Goal: Task Accomplishment & Management: Use online tool/utility

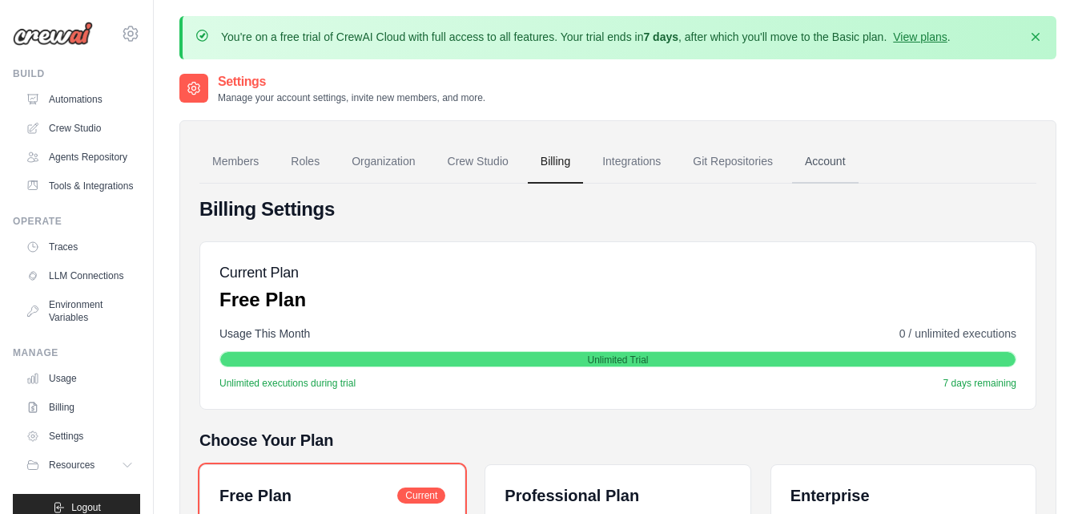
click at [828, 151] on link "Account" at bounding box center [825, 161] width 66 height 43
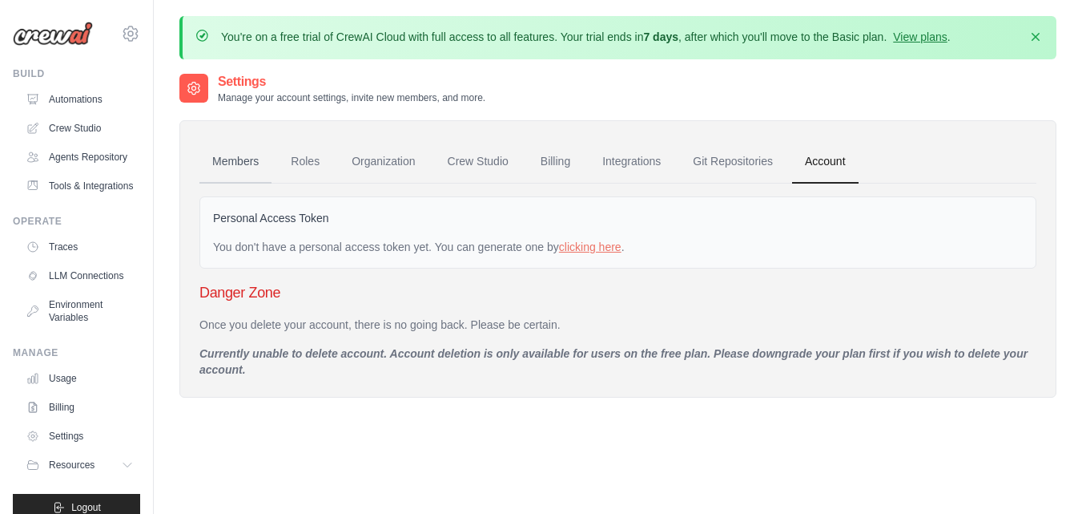
click at [225, 157] on link "Members" at bounding box center [235, 161] width 72 height 43
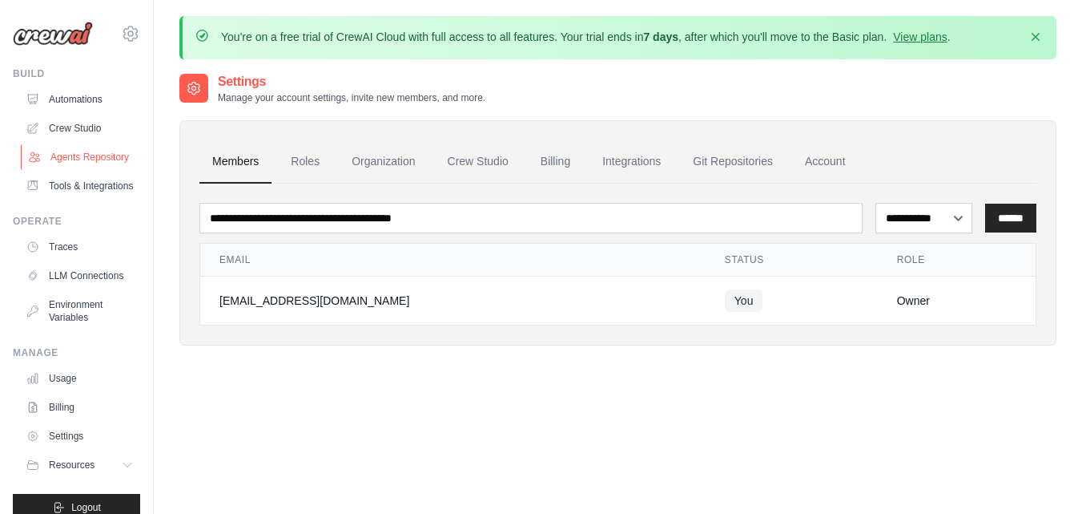
click at [77, 158] on link "Agents Repository" at bounding box center [81, 157] width 121 height 26
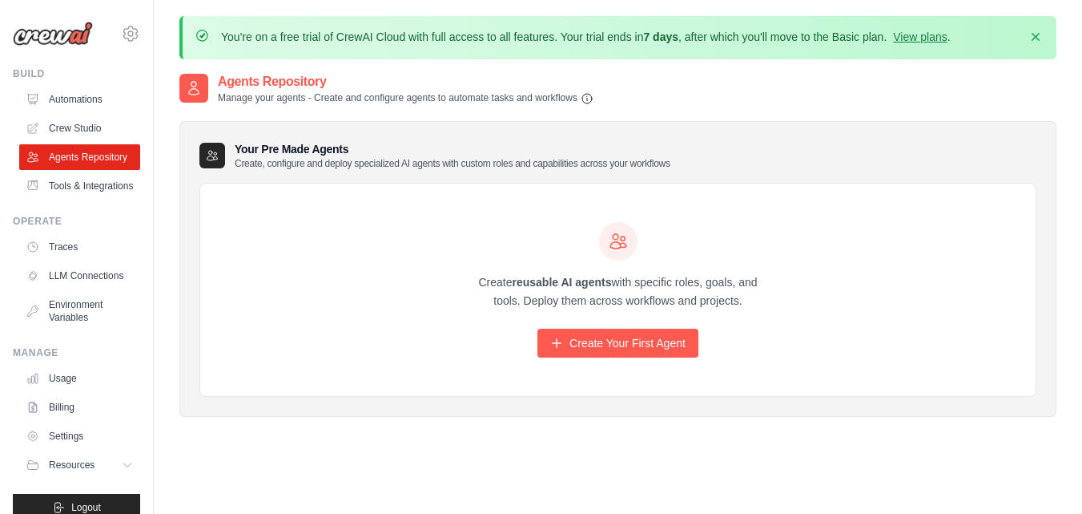
click at [562, 265] on div "Create reusable AI agents with specific roles, goals, and tools. Deploy them ac…" at bounding box center [619, 290] width 308 height 136
click at [557, 291] on p "Create reusable AI agents with specific roles, goals, and tools. Deploy them ac…" at bounding box center [619, 291] width 308 height 37
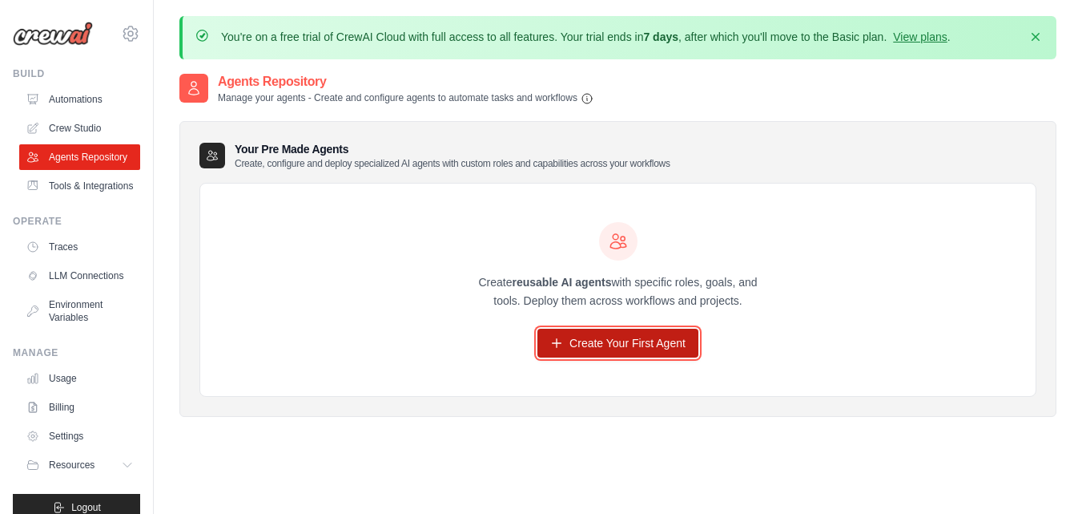
click at [615, 337] on link "Create Your First Agent" at bounding box center [618, 342] width 161 height 29
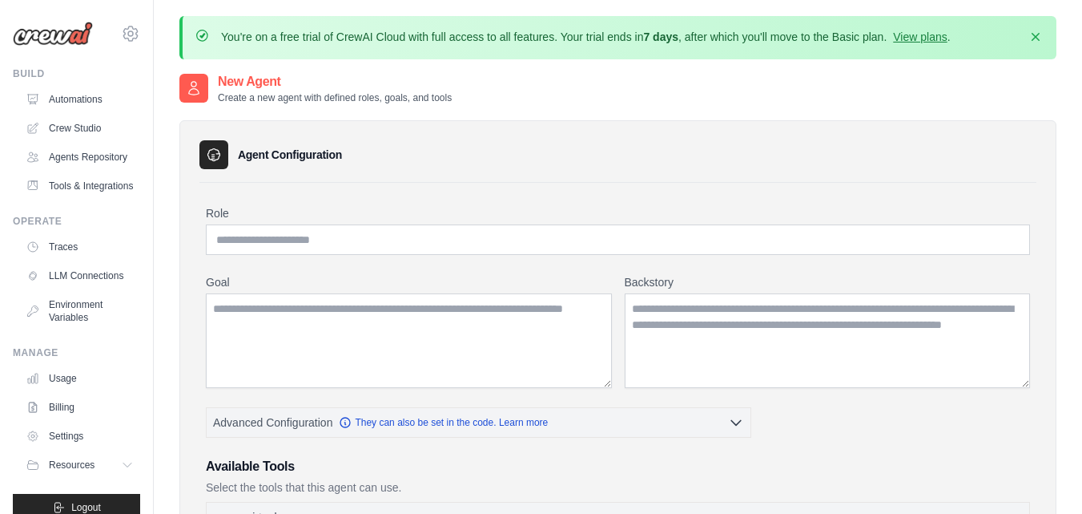
click at [21, 71] on div "Build" at bounding box center [76, 73] width 127 height 13
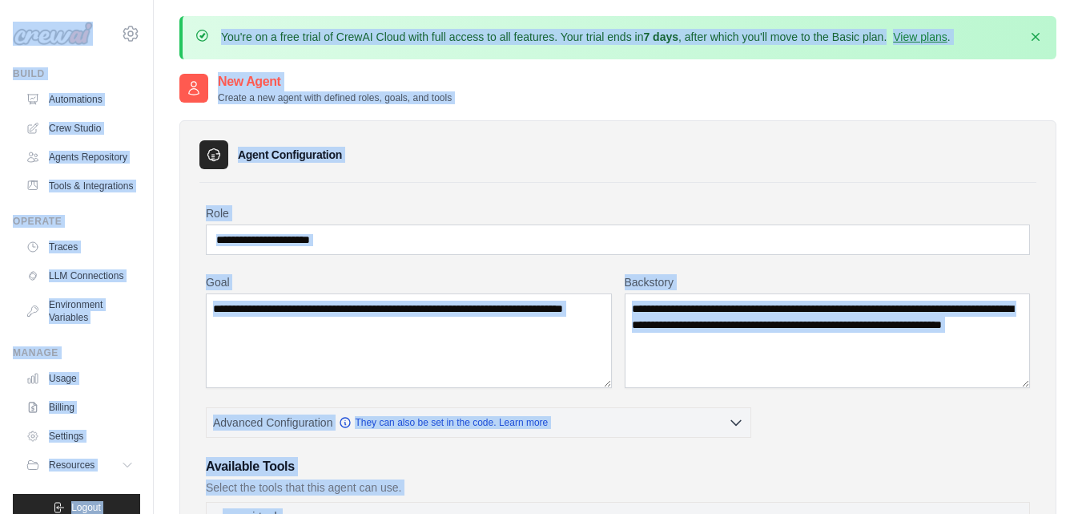
scroll to position [58, 0]
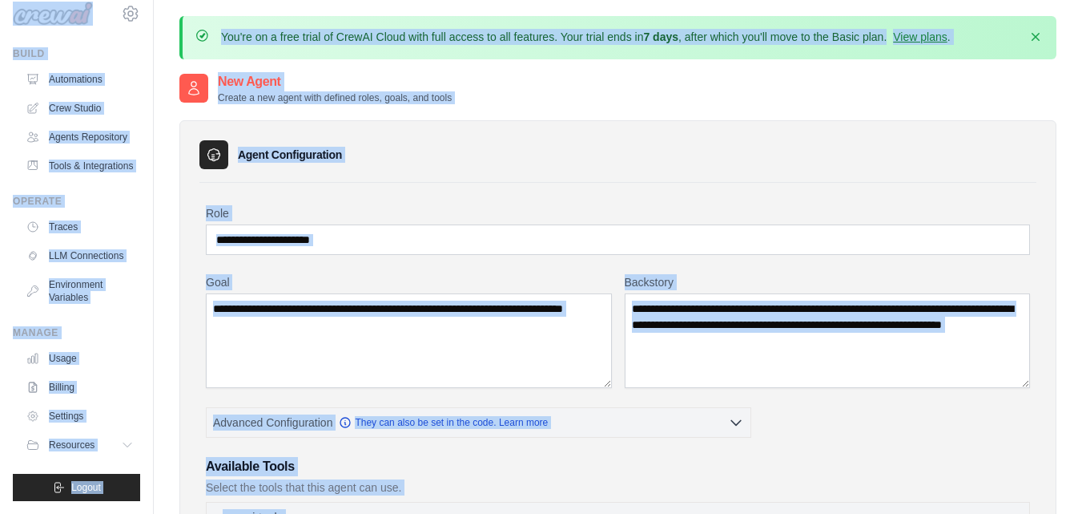
drag, startPoint x: 24, startPoint y: 13, endPoint x: 911, endPoint y: 543, distance: 1033.3
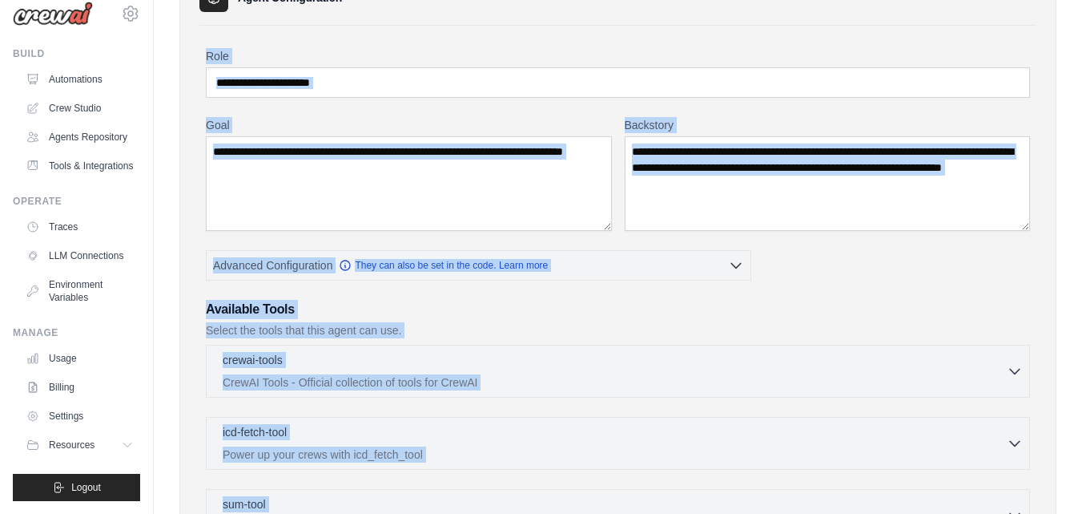
scroll to position [0, 0]
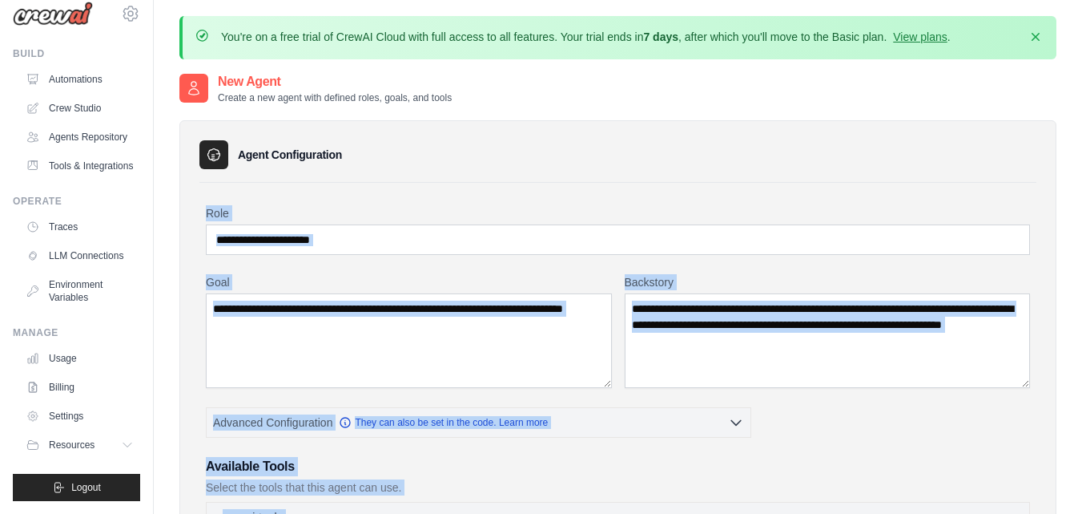
drag, startPoint x: 1042, startPoint y: 495, endPoint x: 2, endPoint y: 18, distance: 1143.9
copy body "Build Automations Crew Studio Agents Repository Tools & Integrations Operate Tr…"
click at [654, 149] on div "Agent Configuration" at bounding box center [617, 154] width 837 height 29
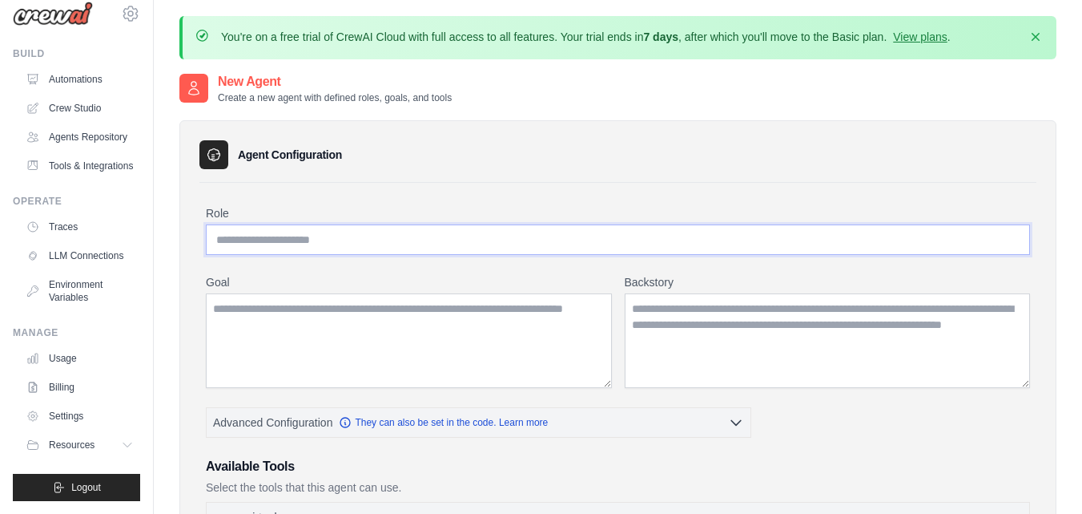
click at [449, 241] on input "Role" at bounding box center [618, 239] width 824 height 30
type input "**********"
click at [394, 332] on textarea "Goal" at bounding box center [409, 340] width 406 height 95
paste textarea "**********"
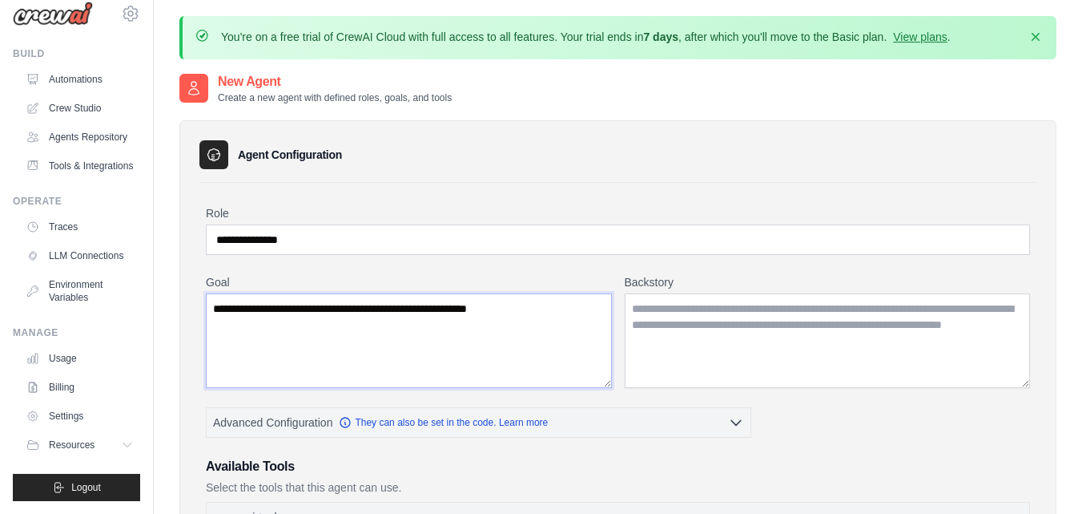
type textarea "**********"
click at [680, 331] on textarea "Backstory" at bounding box center [828, 340] width 406 height 95
paste textarea "**********"
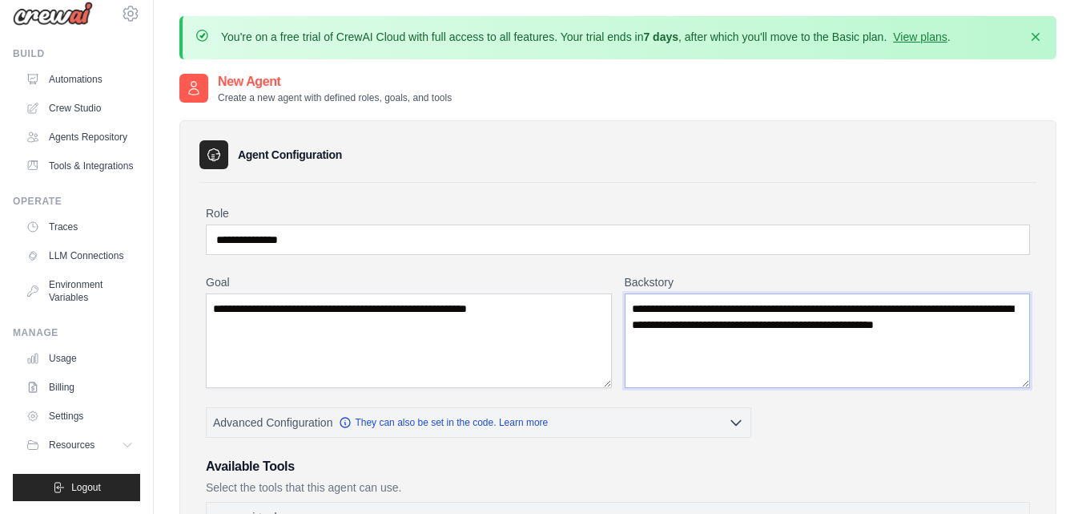
type textarea "**********"
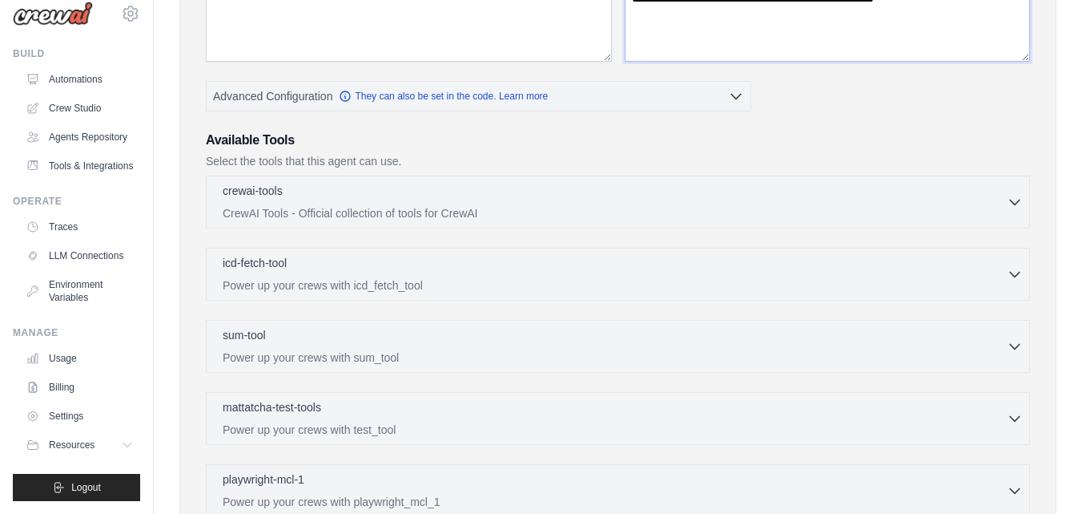
scroll to position [328, 0]
click at [641, 181] on div "crewai-tools 0 selected" at bounding box center [615, 188] width 784 height 19
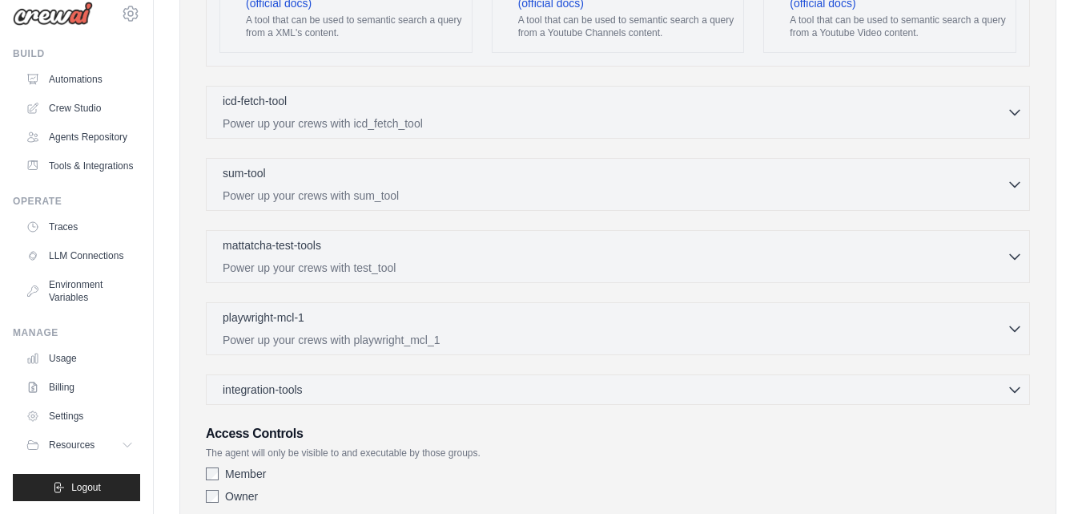
scroll to position [3233, 0]
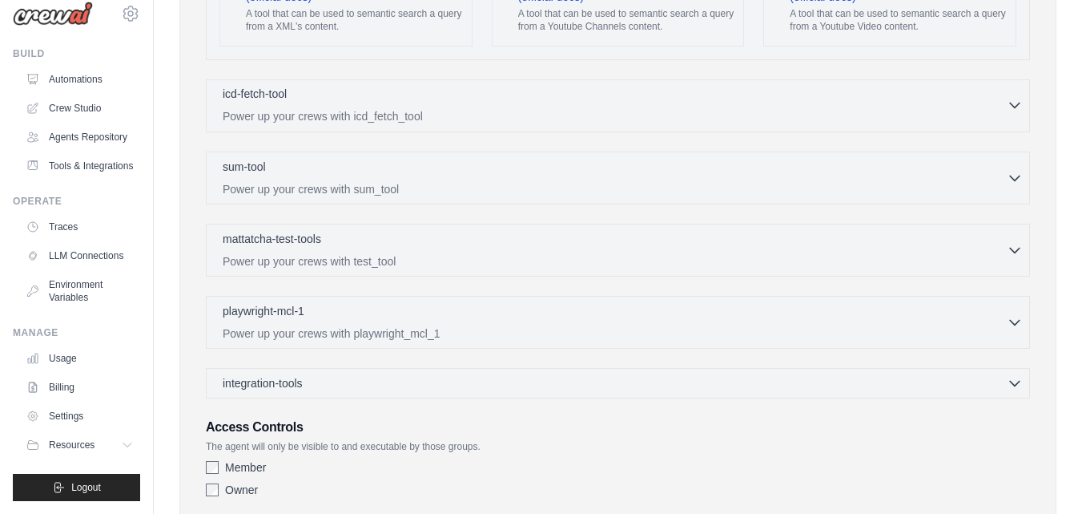
click at [946, 86] on div "icd-fetch-tool 0 selected" at bounding box center [615, 95] width 784 height 19
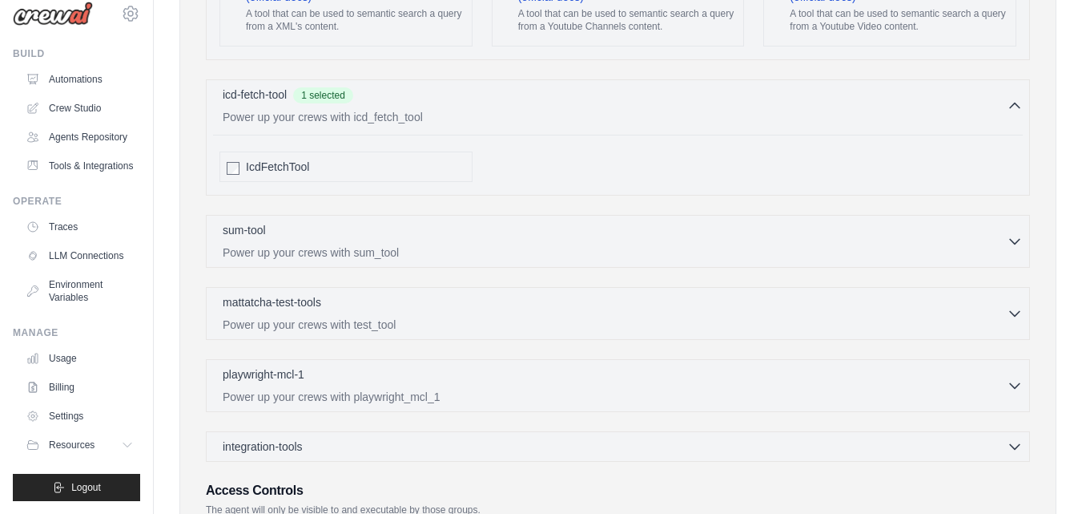
click at [620, 431] on div "integration-tools 0 selected Gmail HubSpot Microsoft Teams" at bounding box center [618, 446] width 824 height 30
click at [892, 437] on div "integration-tools 0 selected" at bounding box center [623, 445] width 800 height 16
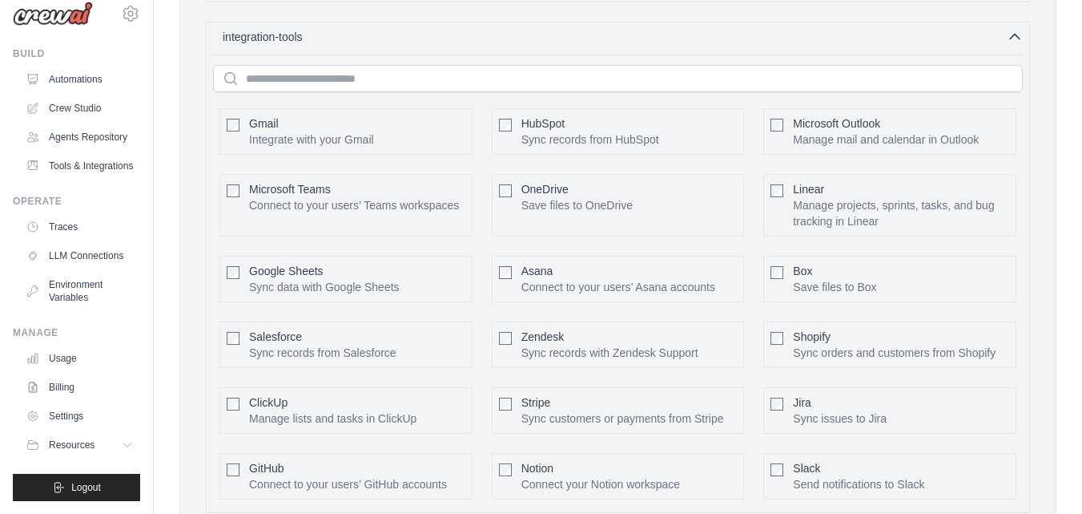
scroll to position [3635, 0]
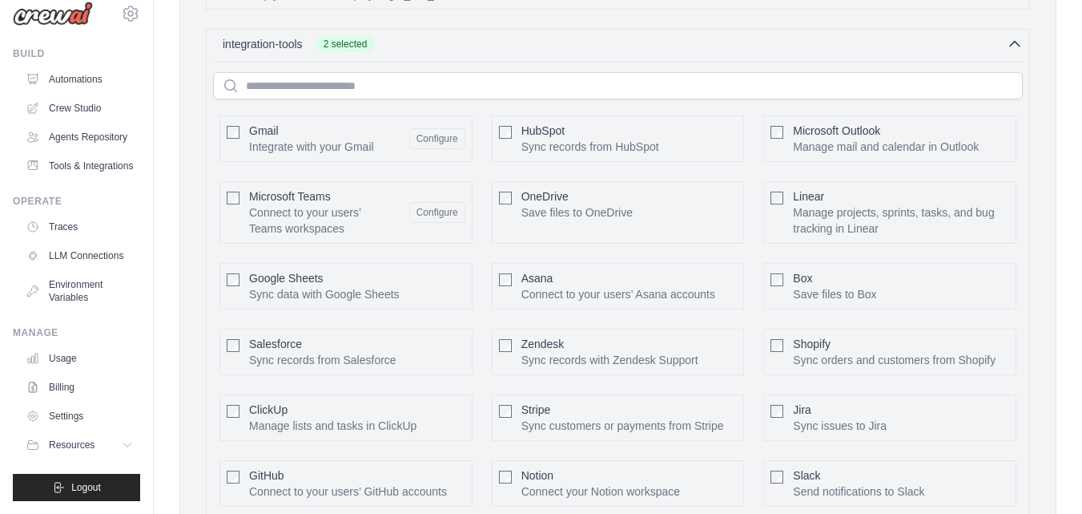
click at [234, 270] on div at bounding box center [233, 278] width 13 height 16
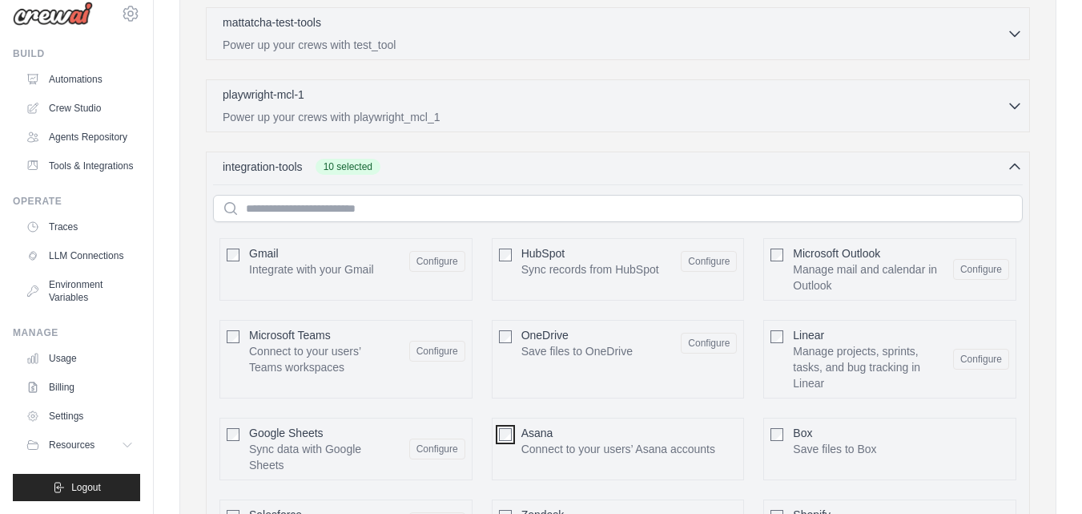
scroll to position [3507, 0]
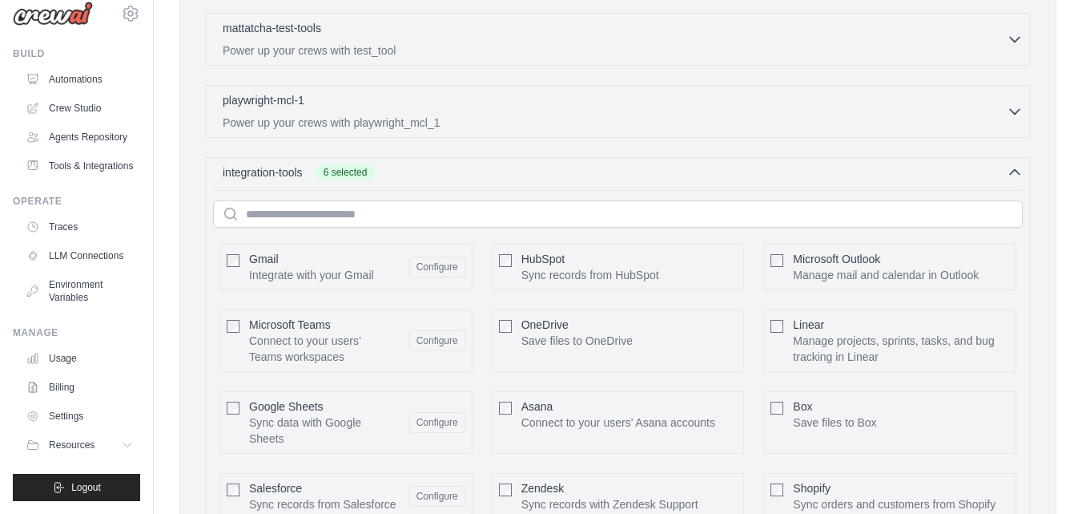
click at [240, 309] on div "Microsoft Teams Connect to your users’ Teams workspaces Configure" at bounding box center [346, 340] width 253 height 62
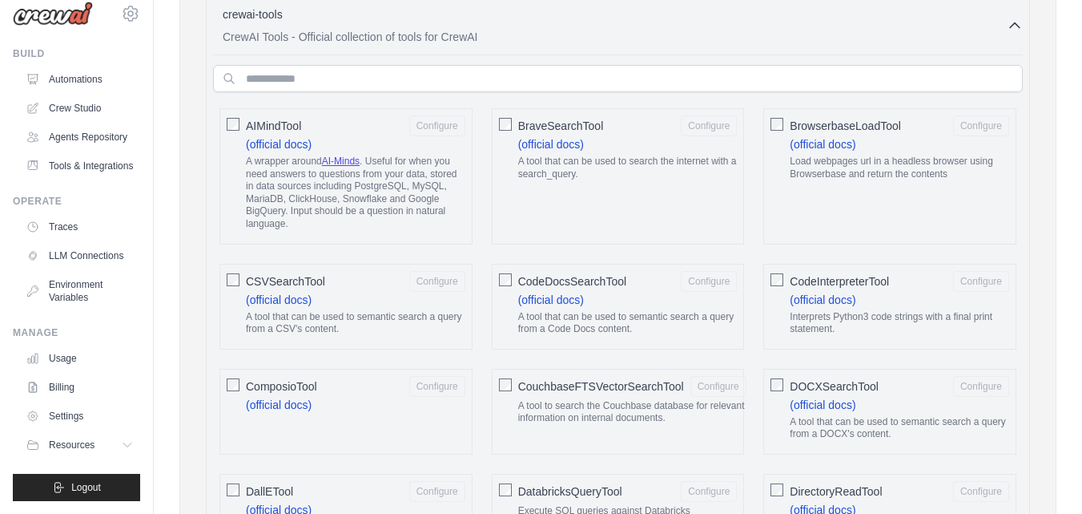
scroll to position [517, 0]
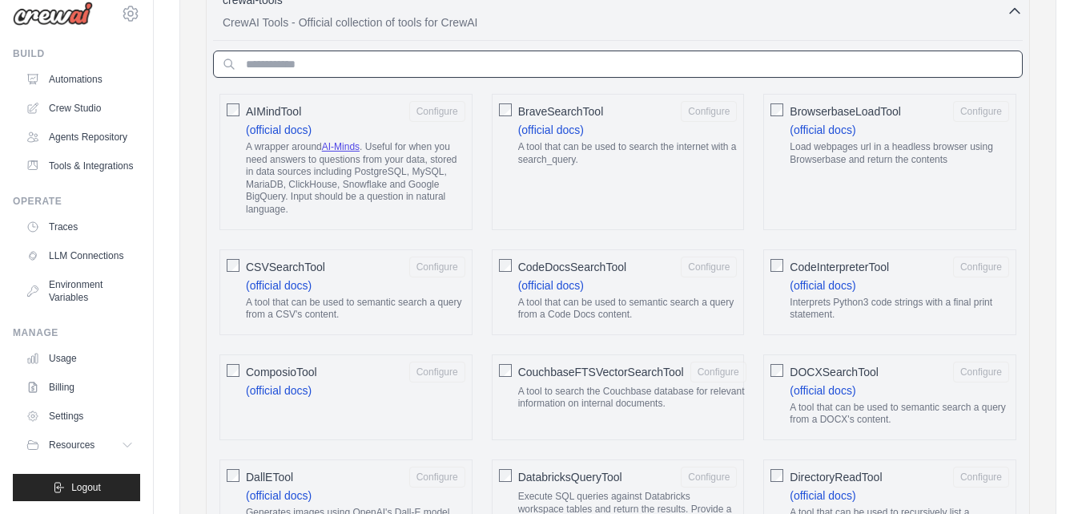
drag, startPoint x: 213, startPoint y: 61, endPoint x: 223, endPoint y: 139, distance: 78.3
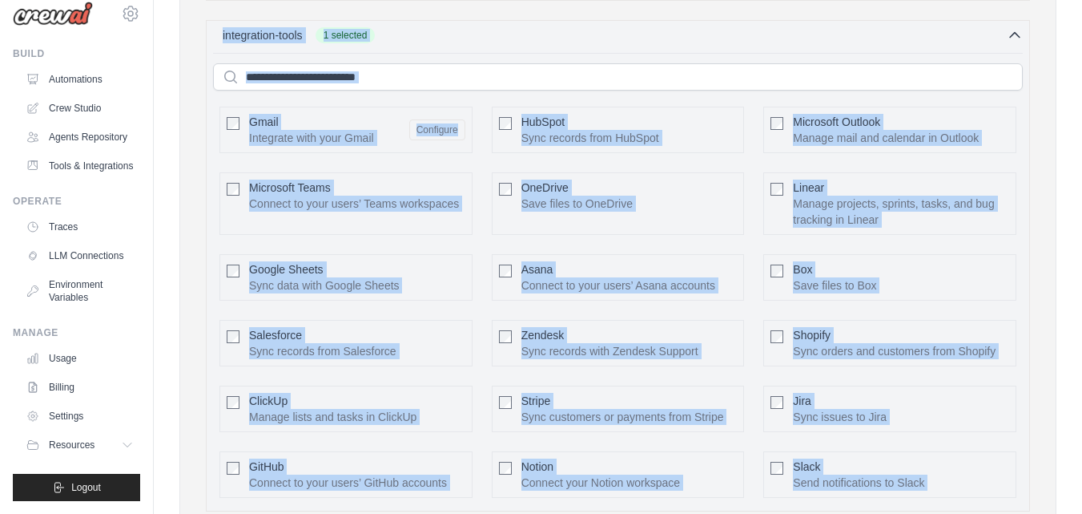
scroll to position [3833, 0]
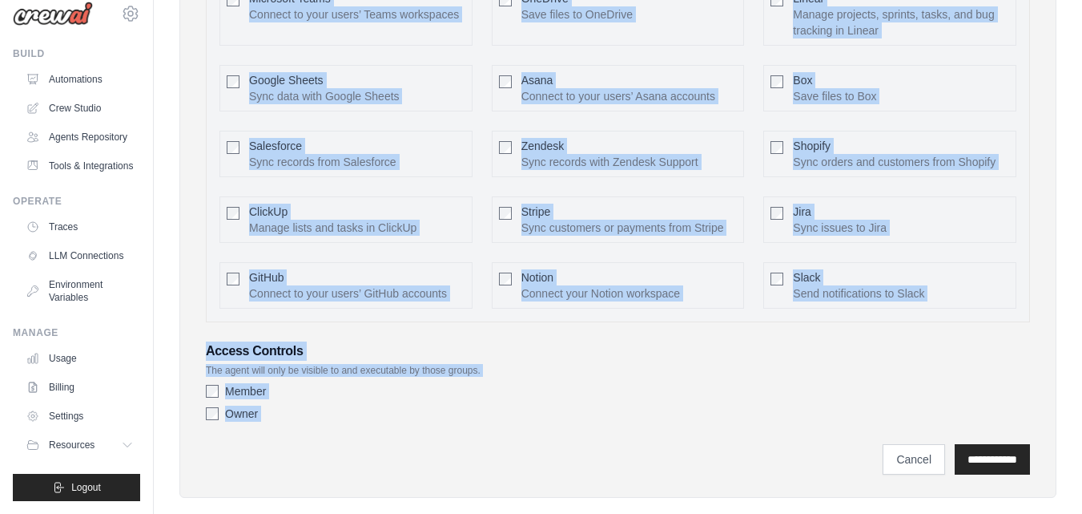
drag, startPoint x: 195, startPoint y: 113, endPoint x: 398, endPoint y: 545, distance: 477.0
copy div "Available Tools Select the tools that this agent can use. crewai-tools 0 select…"
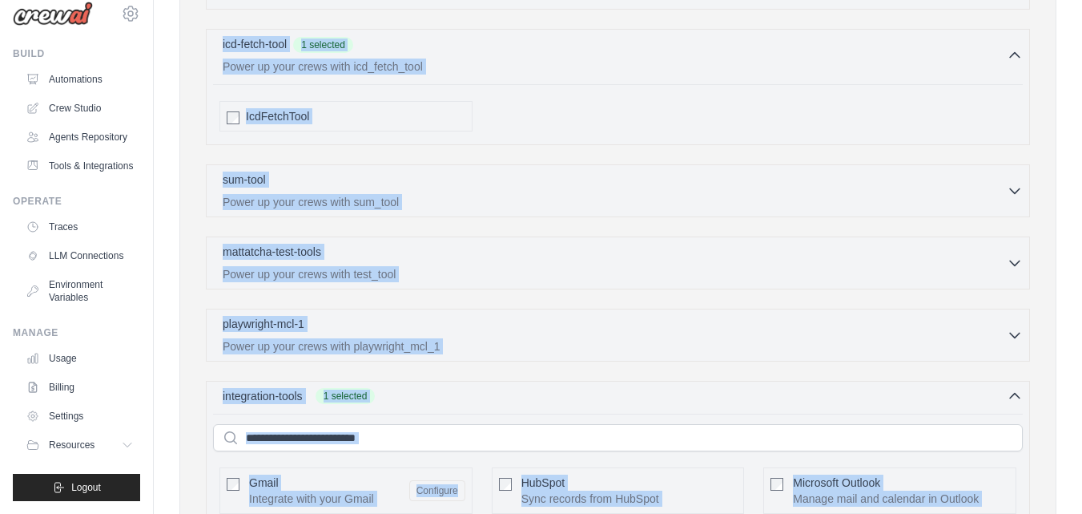
scroll to position [3291, 0]
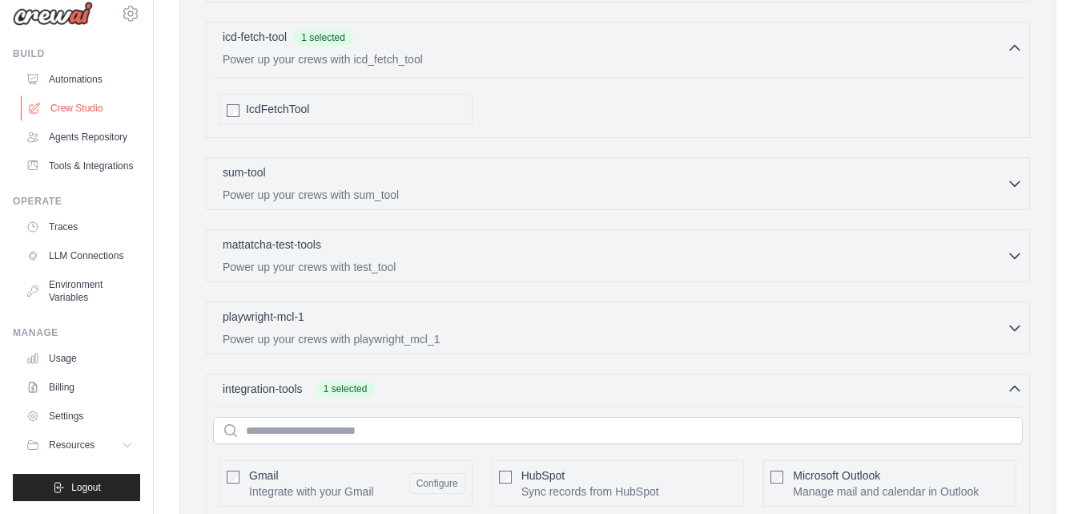
click at [87, 95] on link "Crew Studio" at bounding box center [81, 108] width 121 height 26
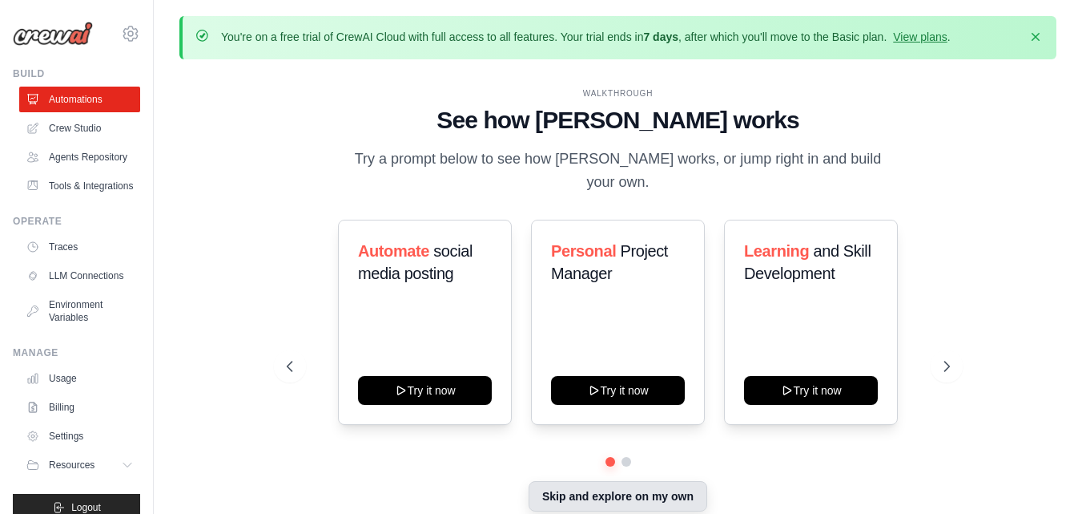
click at [664, 485] on button "Skip and explore on my own" at bounding box center [618, 496] width 179 height 30
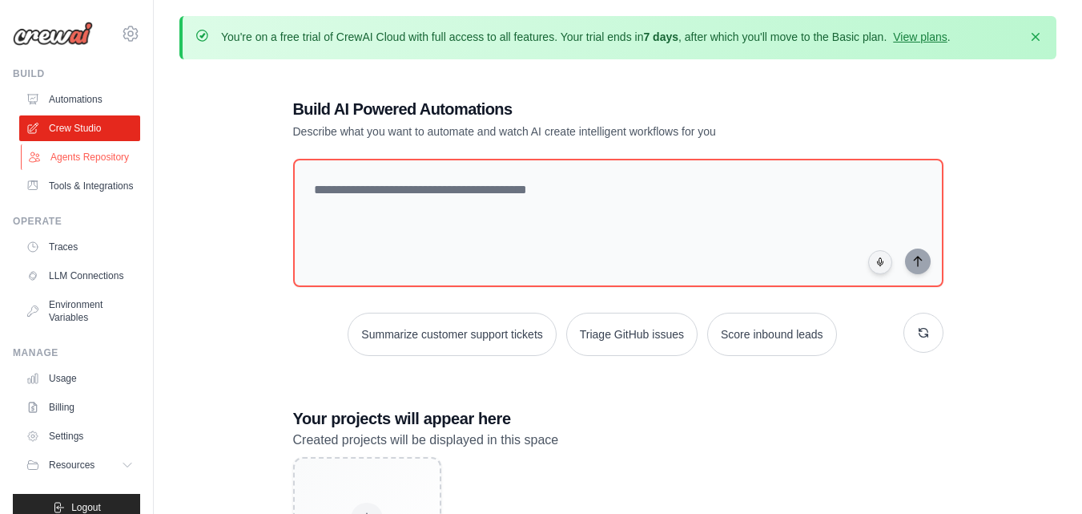
click at [75, 155] on link "Agents Repository" at bounding box center [81, 157] width 121 height 26
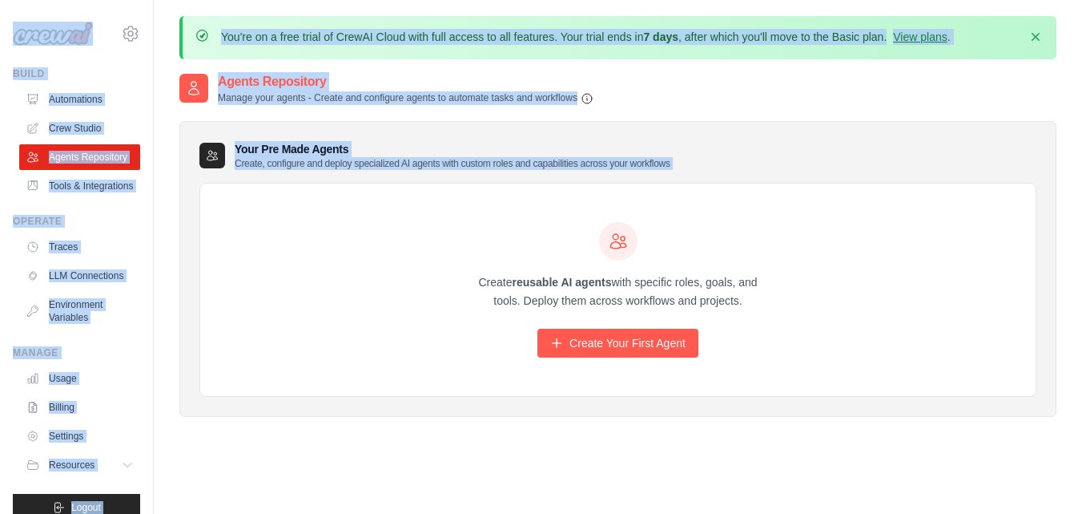
drag, startPoint x: 245, startPoint y: 178, endPoint x: 87, endPoint y: 55, distance: 199.8
click at [87, 55] on body "humdev2024@gmail.com Settings Build Automations" at bounding box center [541, 301] width 1082 height 602
click at [87, 55] on div "humdev2024@gmail.com Settings Build Automations" at bounding box center [77, 257] width 154 height 514
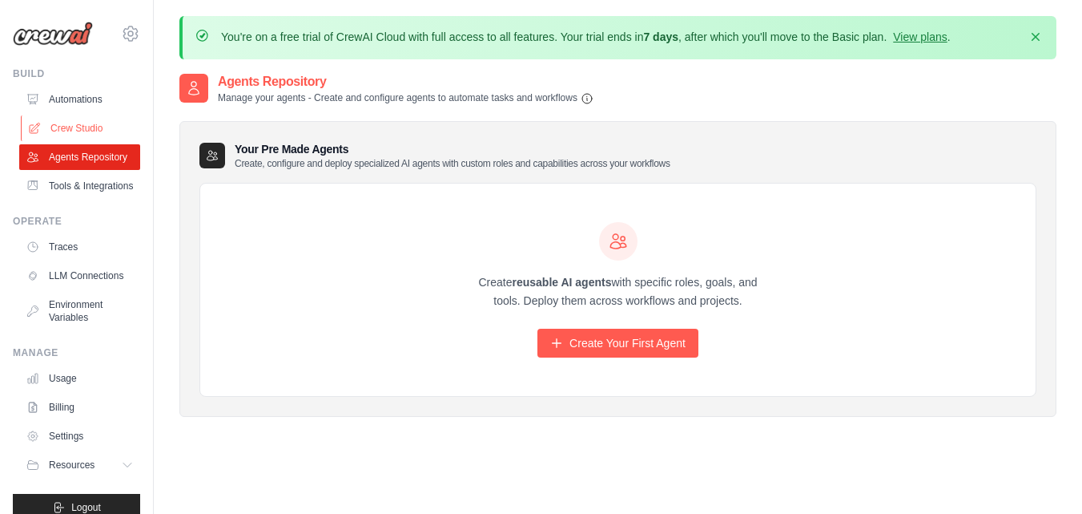
click at [79, 127] on link "Crew Studio" at bounding box center [81, 128] width 121 height 26
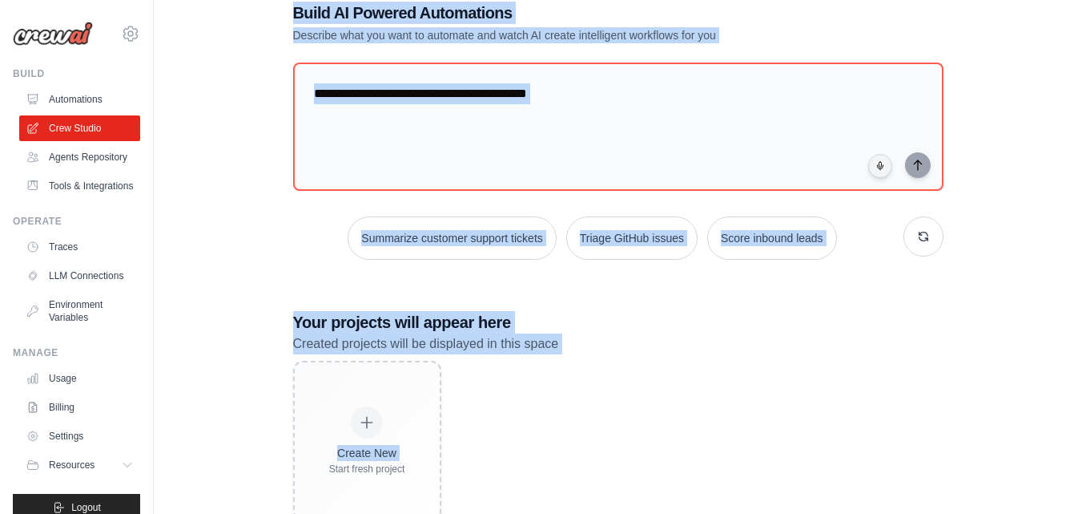
scroll to position [145, 0]
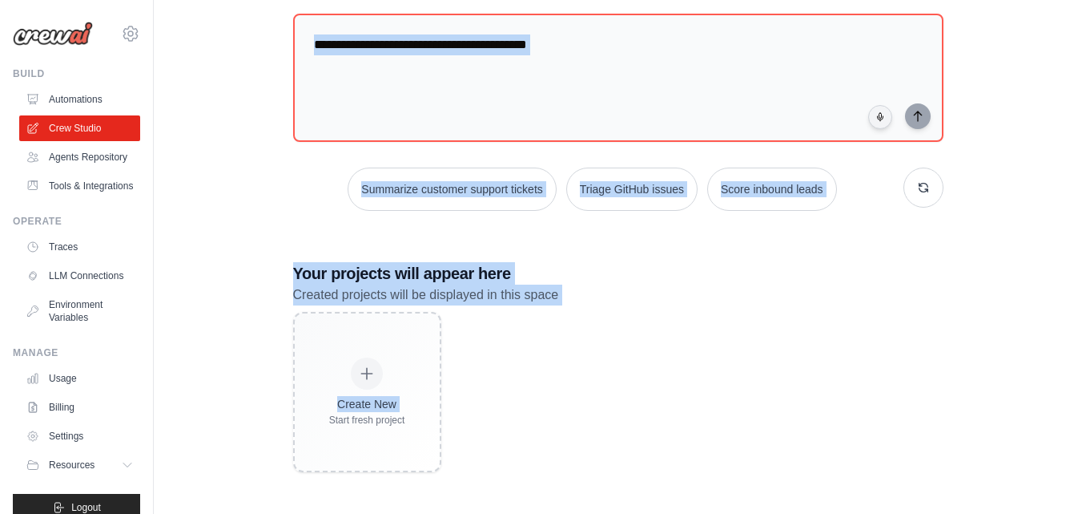
drag, startPoint x: 284, startPoint y: 103, endPoint x: 264, endPoint y: 522, distance: 418.6
click at [264, 513] on html "[EMAIL_ADDRESS][DOMAIN_NAME] Settings Build Automations" at bounding box center [541, 184] width 1082 height 659
copy div "Build AI Powered Automations Describe what you want to automate and watch AI cr…"
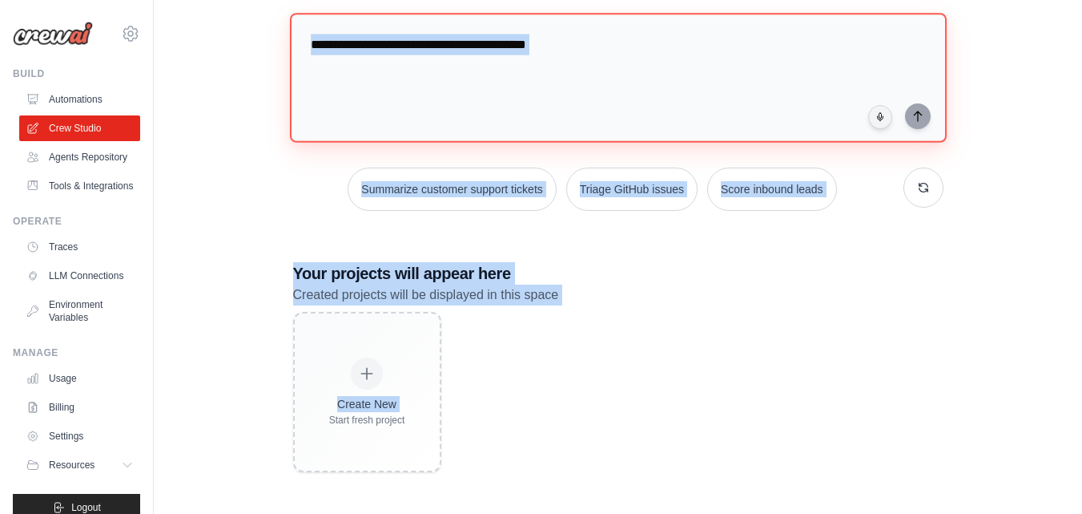
click at [631, 53] on textarea at bounding box center [617, 78] width 657 height 130
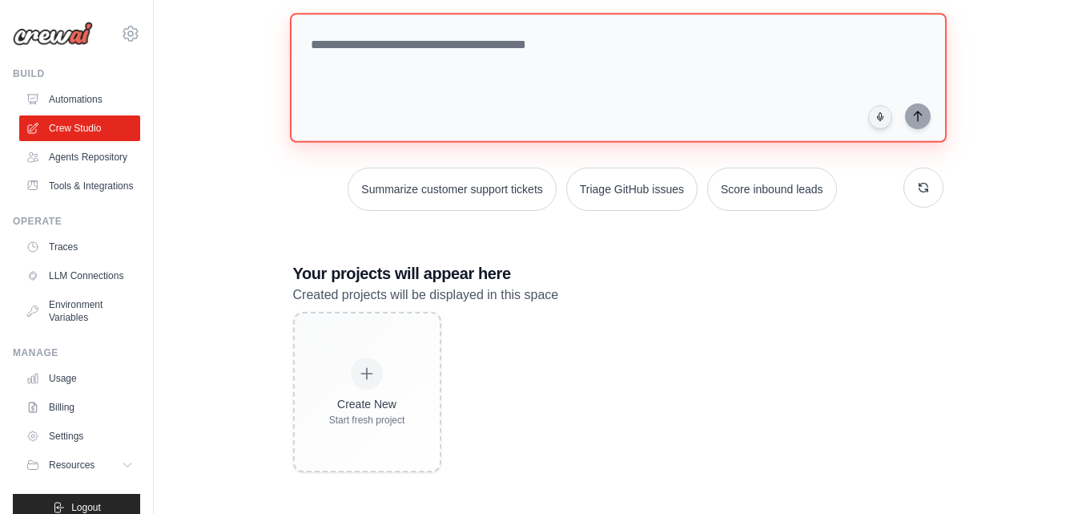
click at [492, 56] on textarea at bounding box center [617, 78] width 657 height 130
paste textarea "**********"
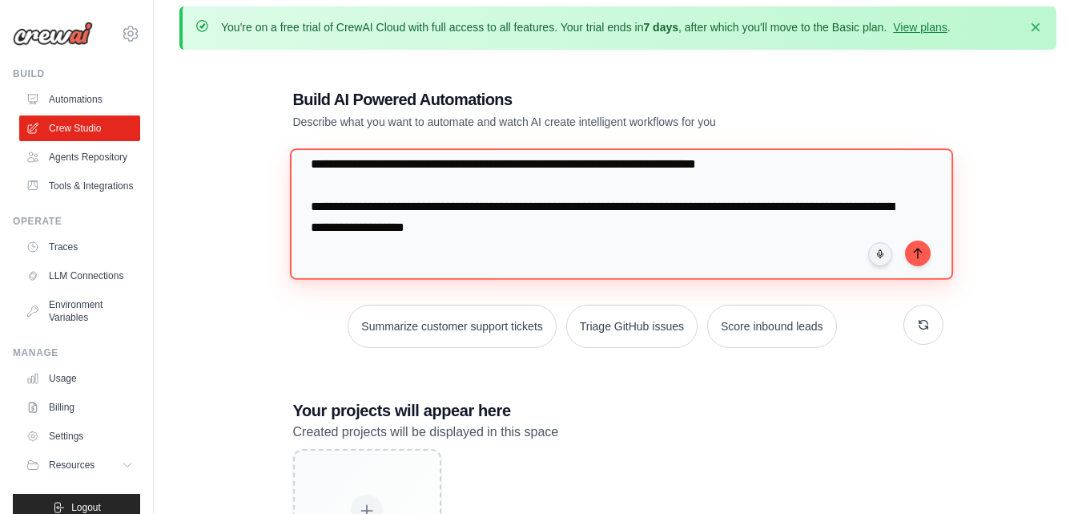
scroll to position [1, 0]
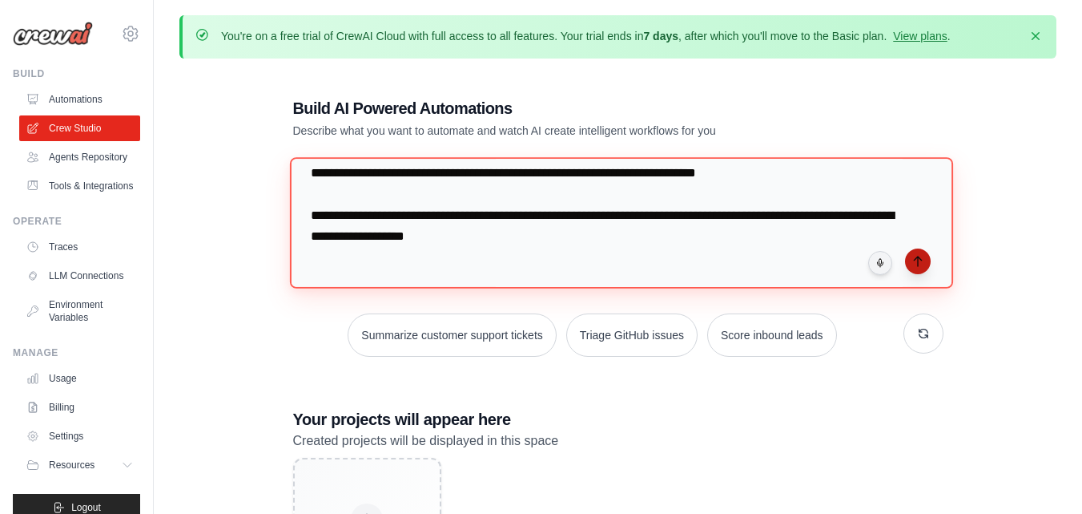
type textarea "**********"
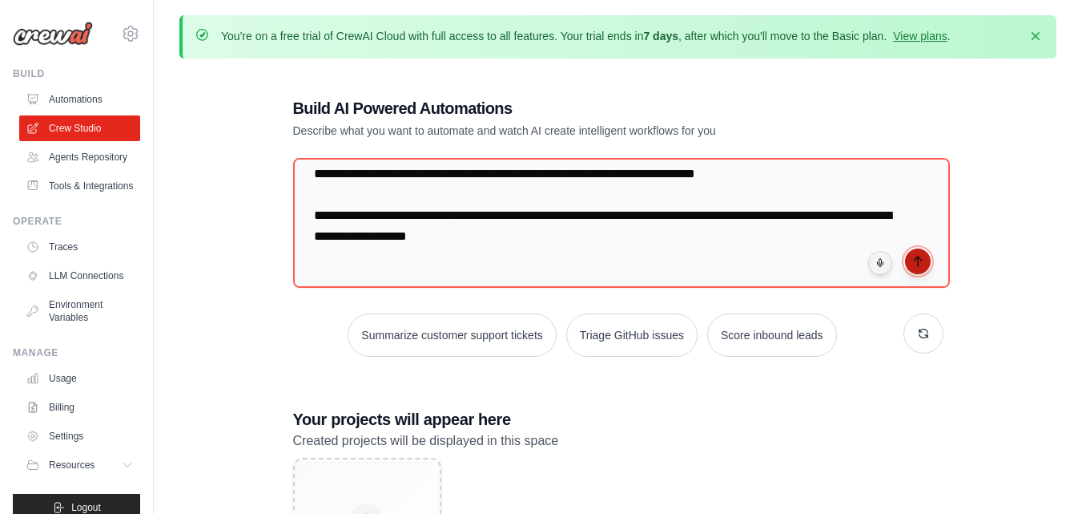
click at [912, 263] on icon "submit" at bounding box center [918, 261] width 13 height 13
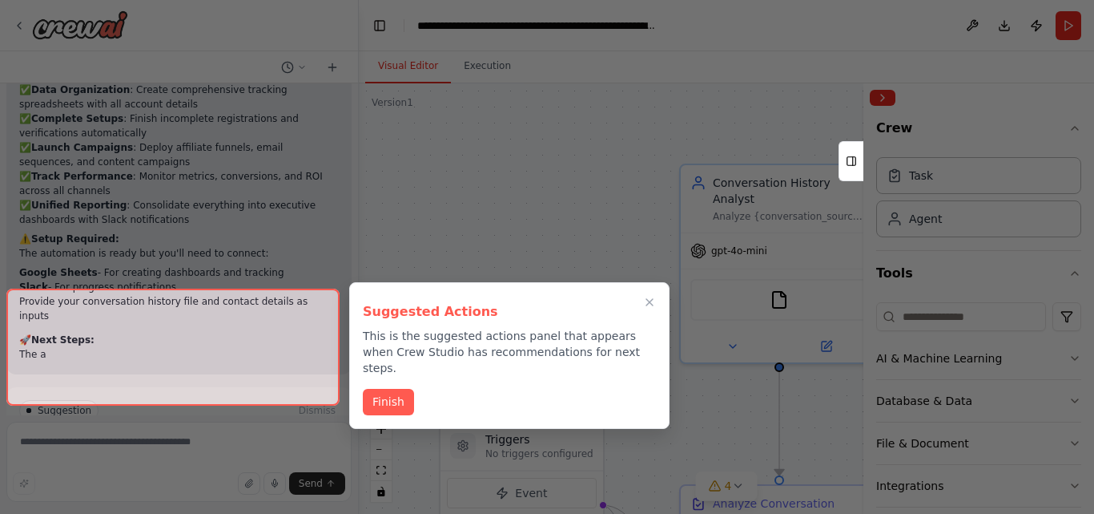
scroll to position [2140, 0]
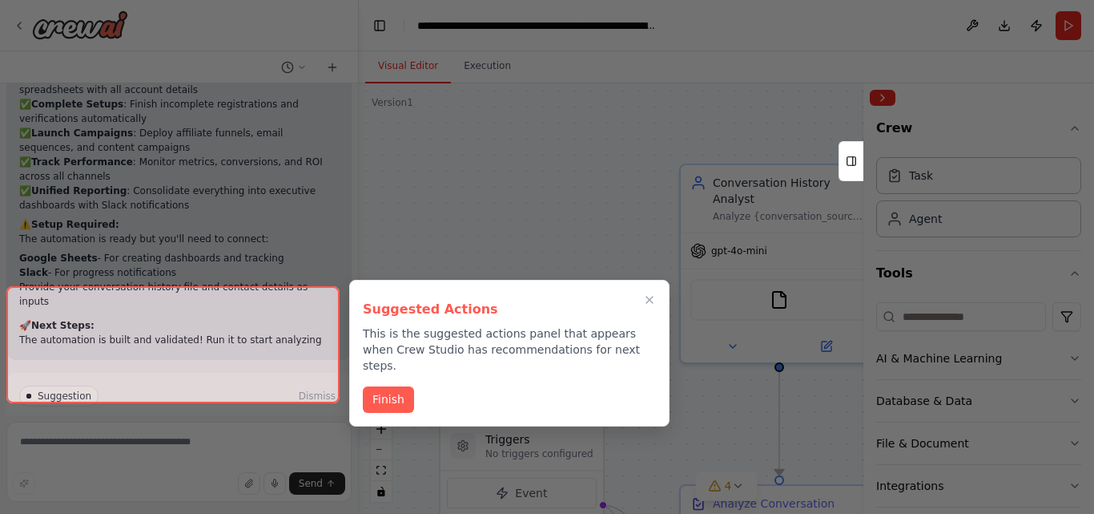
click at [57, 308] on div at bounding box center [172, 344] width 333 height 117
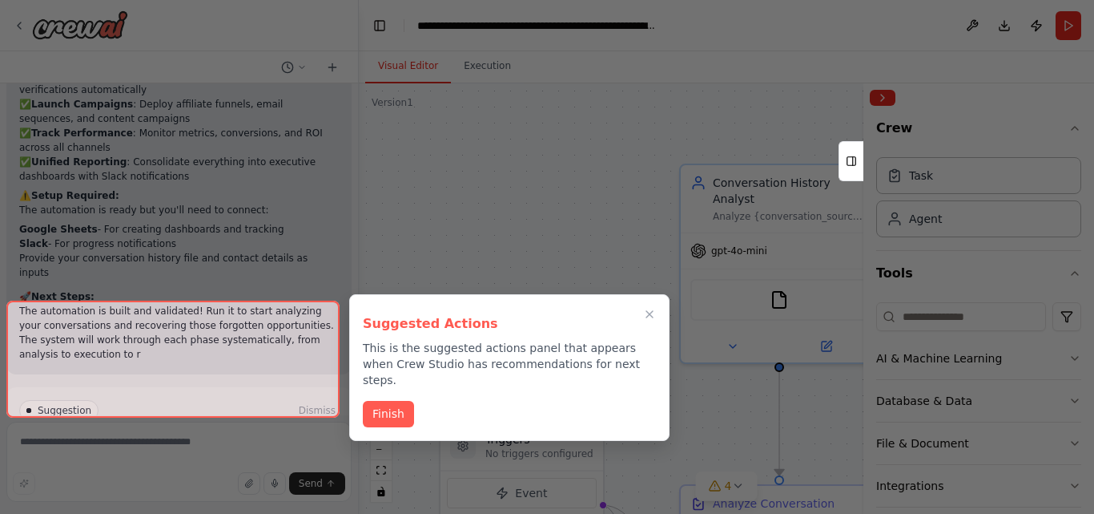
scroll to position [2183, 0]
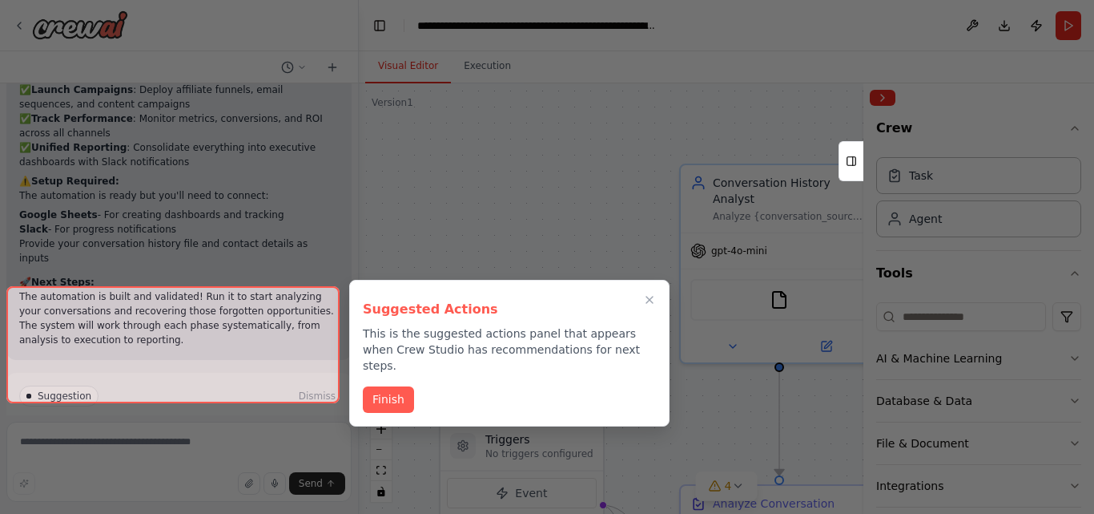
click at [163, 381] on div at bounding box center [172, 344] width 333 height 117
click at [401, 385] on button "Finish" at bounding box center [388, 398] width 51 height 26
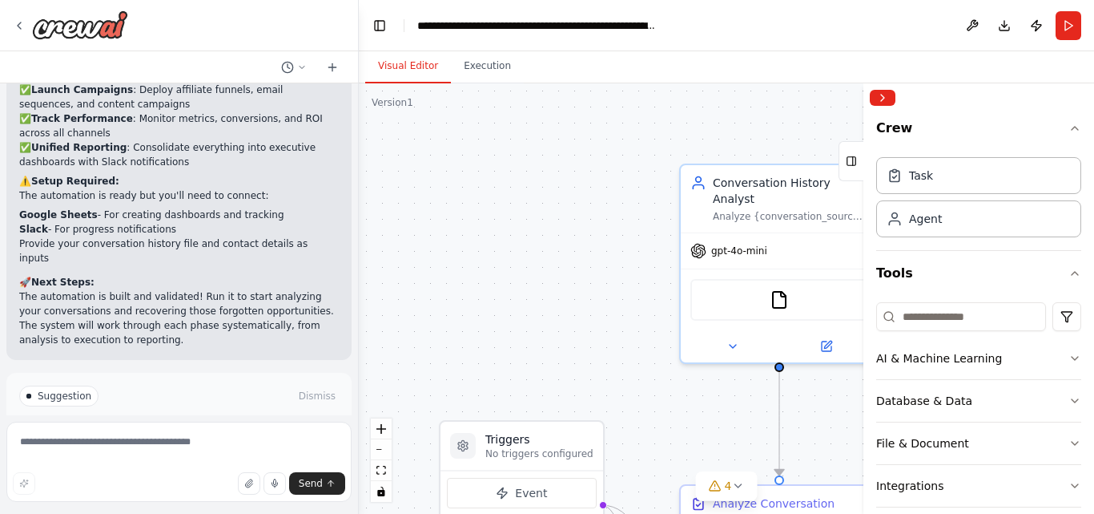
click at [280, 451] on button "Run Automation" at bounding box center [179, 464] width 320 height 26
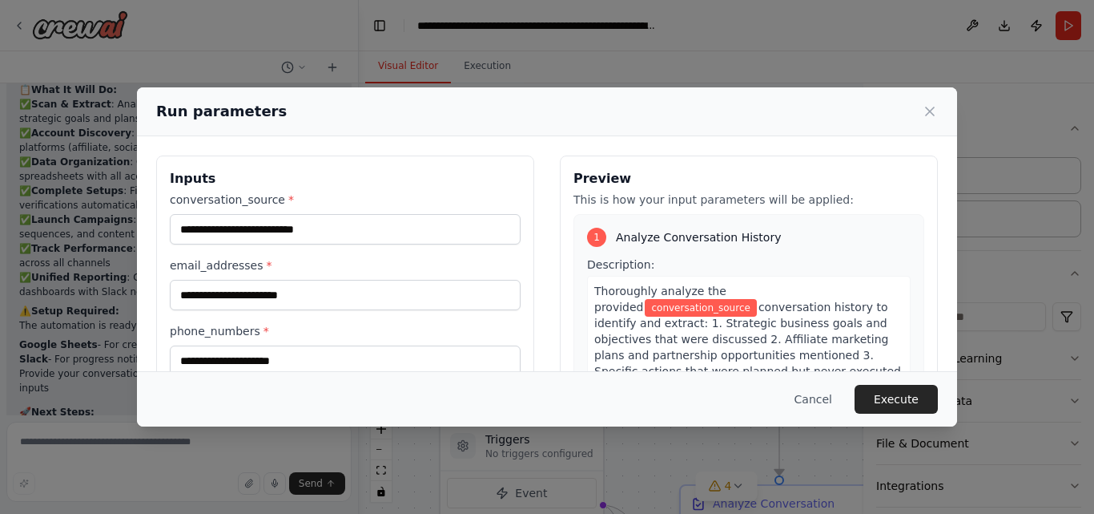
click at [288, 378] on div "Cancel Execute" at bounding box center [547, 398] width 820 height 55
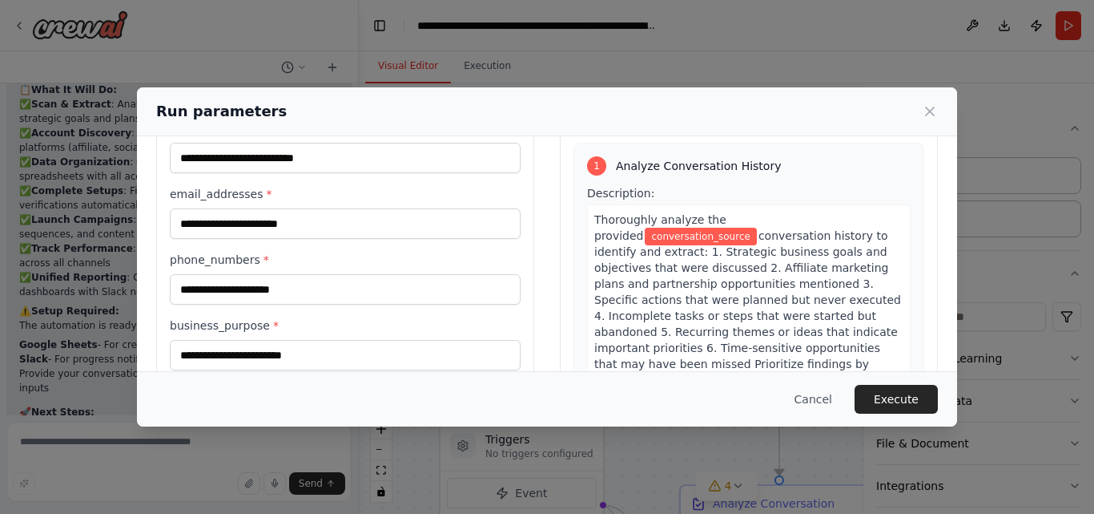
scroll to position [0, 0]
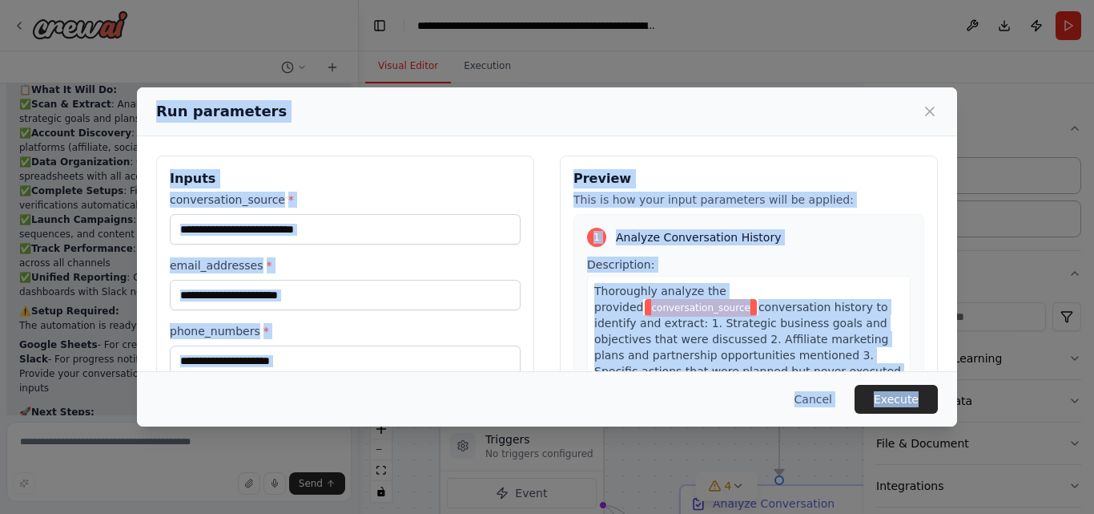
drag, startPoint x: 155, startPoint y: 107, endPoint x: 949, endPoint y: 417, distance: 852.3
click at [949, 418] on div "Run parameters Inputs conversation_source * email_addresses * phone_numbers * b…" at bounding box center [547, 256] width 820 height 339
copy div "Run parameters Inputs conversation_source * email_addresses * phone_numbers * b…"
click at [684, 173] on h3 "Preview" at bounding box center [749, 178] width 351 height 19
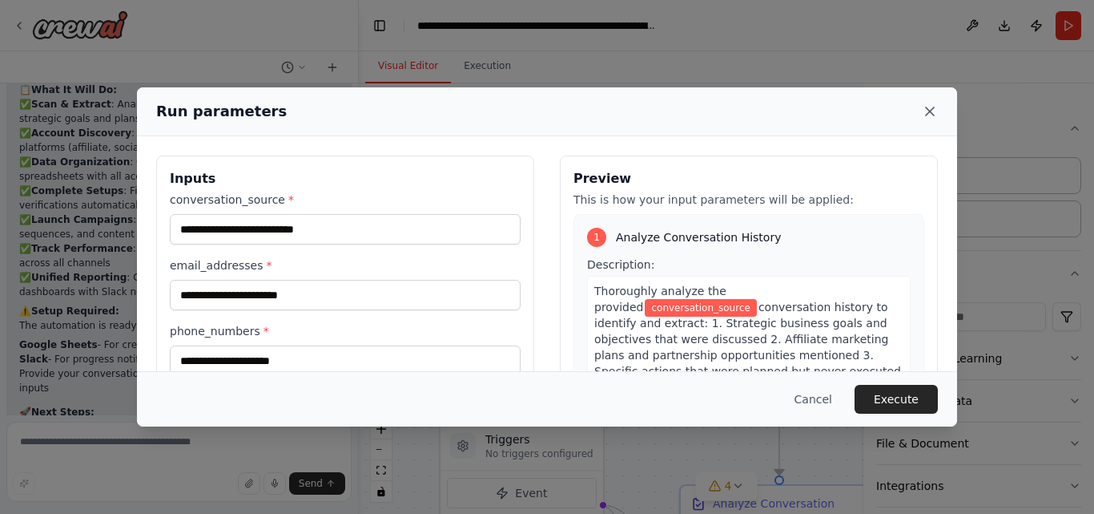
click at [929, 110] on icon at bounding box center [930, 111] width 8 height 8
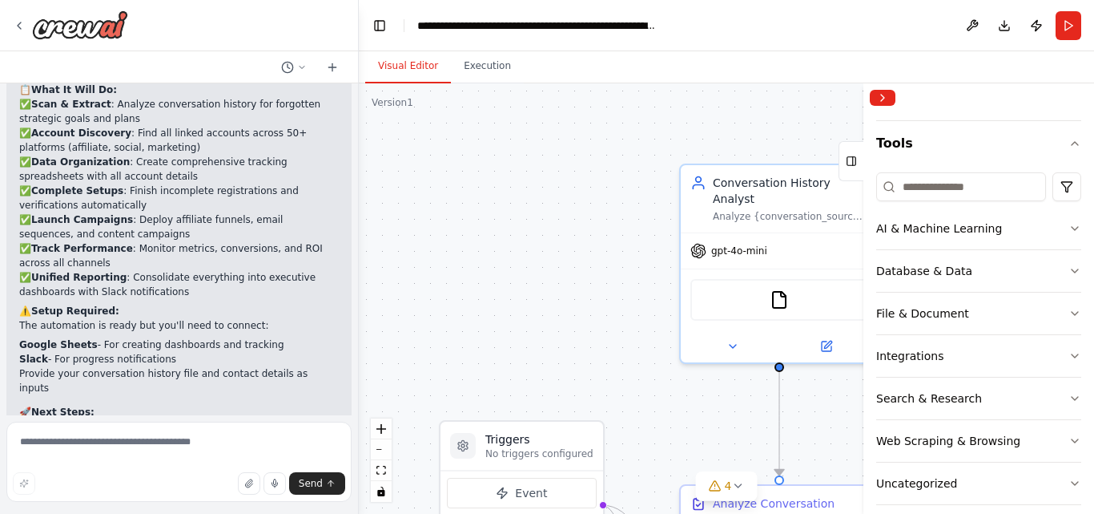
scroll to position [147, 0]
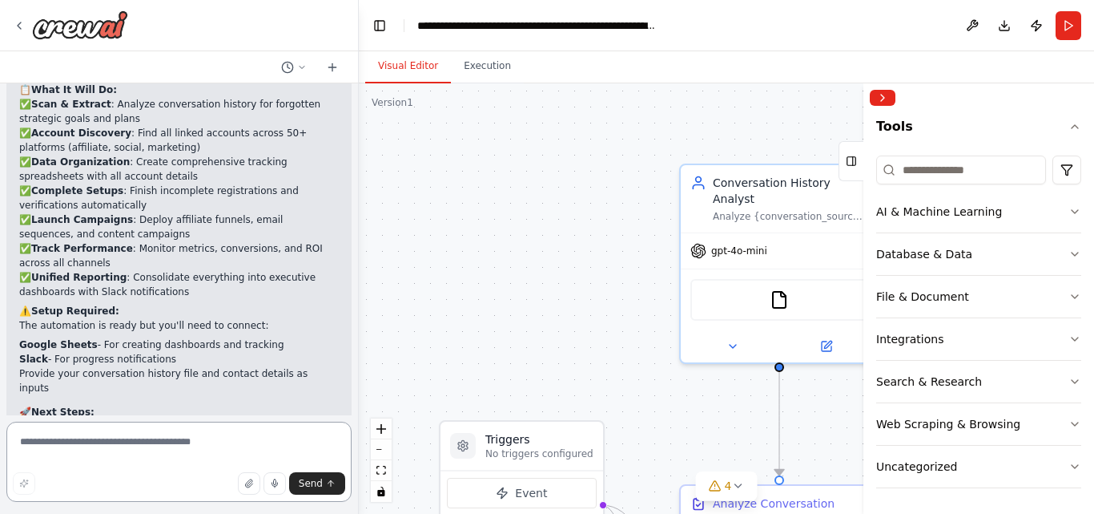
click at [180, 449] on textarea at bounding box center [178, 461] width 345 height 80
click at [998, 253] on button "Database & Data" at bounding box center [978, 254] width 205 height 42
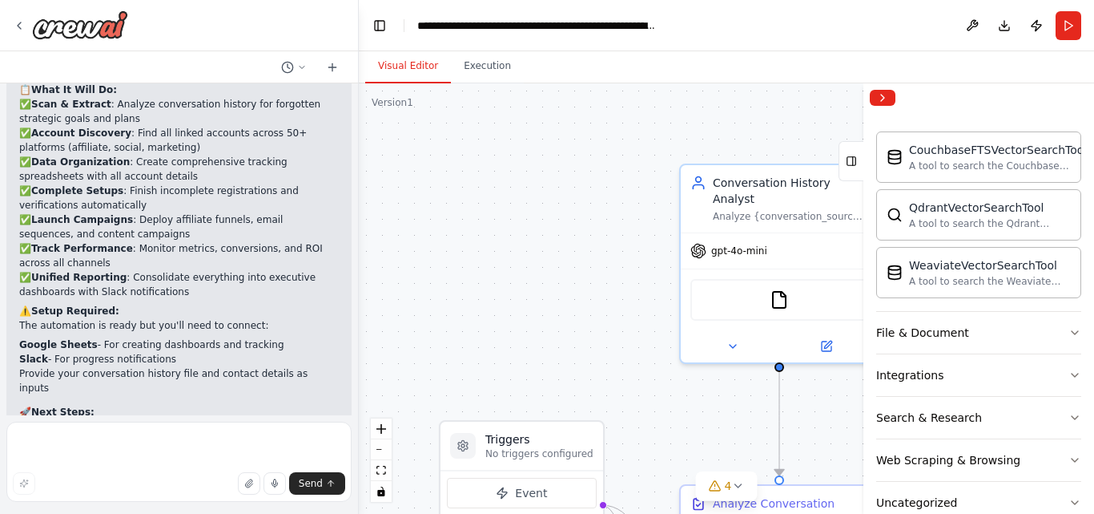
scroll to position [332, 0]
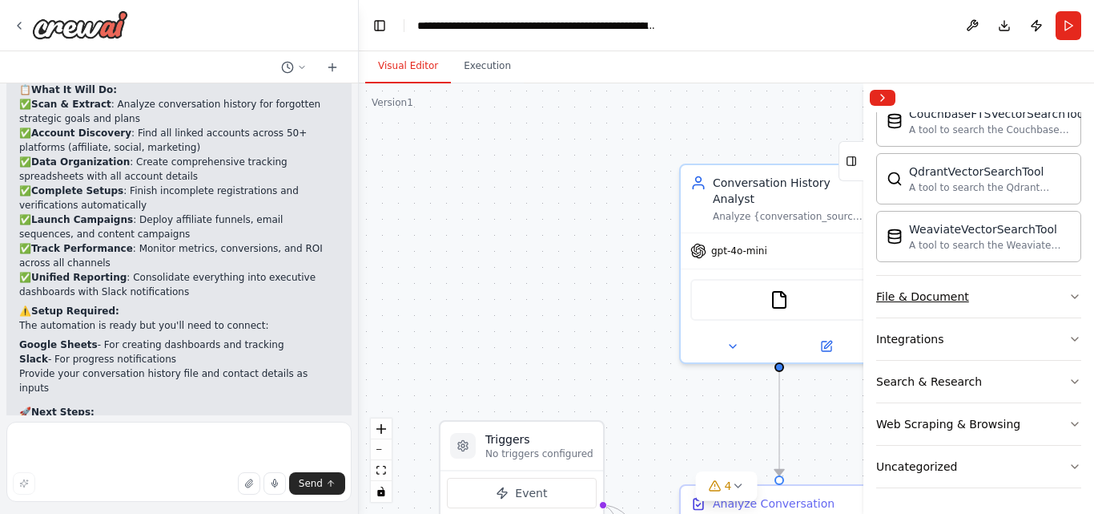
click at [1021, 305] on button "File & Document" at bounding box center [978, 297] width 205 height 42
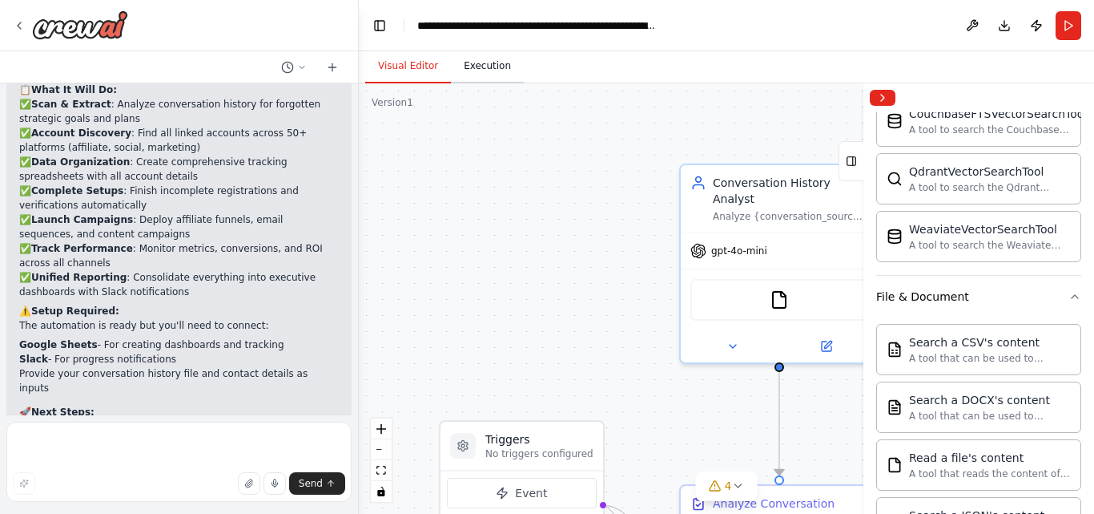
click at [485, 69] on button "Execution" at bounding box center [487, 67] width 73 height 34
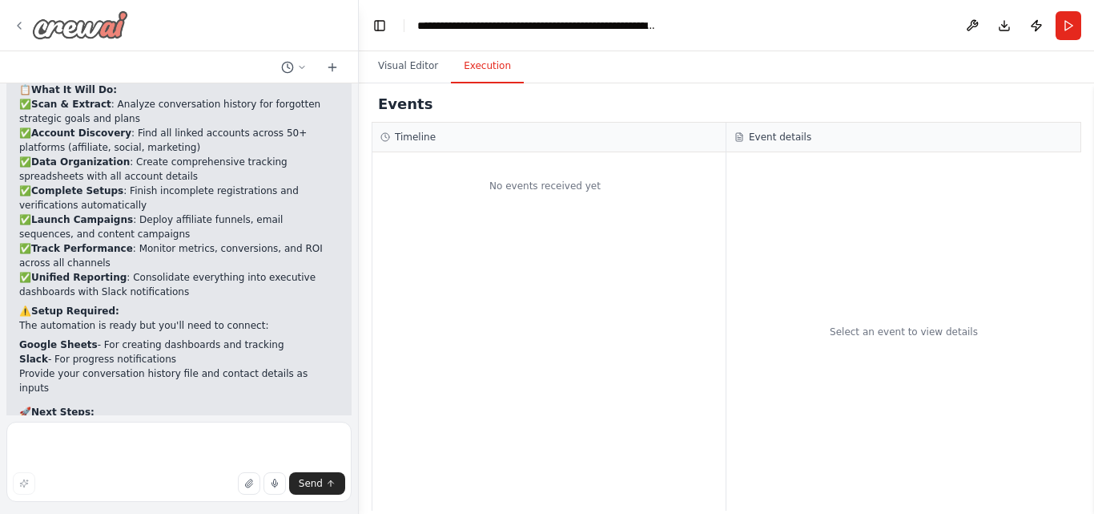
click at [20, 23] on icon at bounding box center [19, 25] width 3 height 6
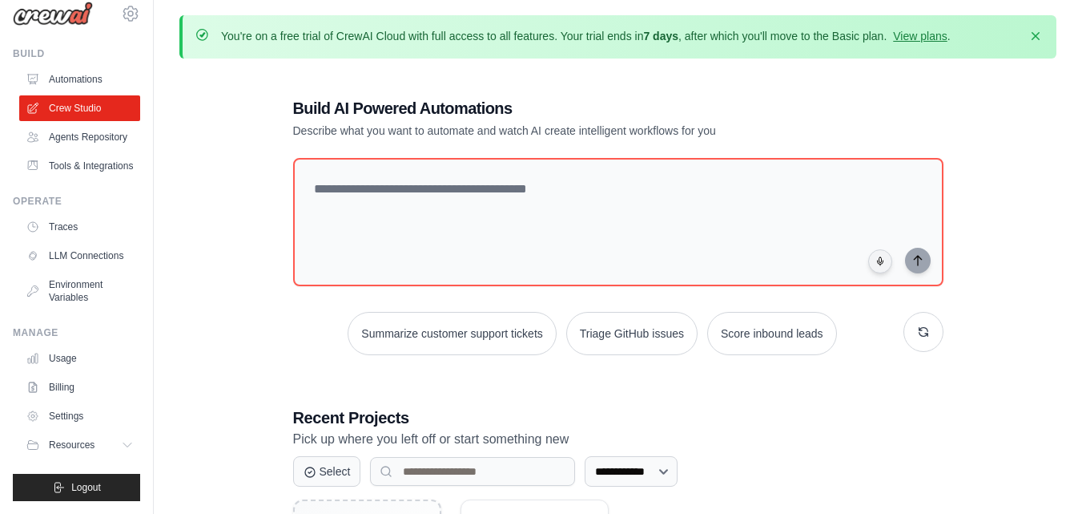
scroll to position [58, 0]
click at [75, 413] on link "Settings" at bounding box center [81, 416] width 121 height 26
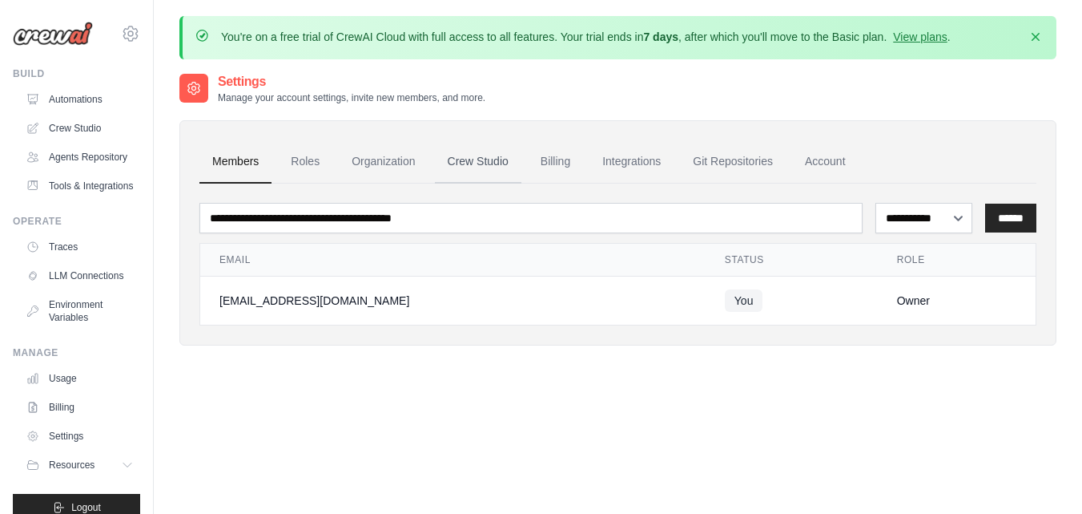
click at [472, 162] on link "Crew Studio" at bounding box center [478, 161] width 87 height 43
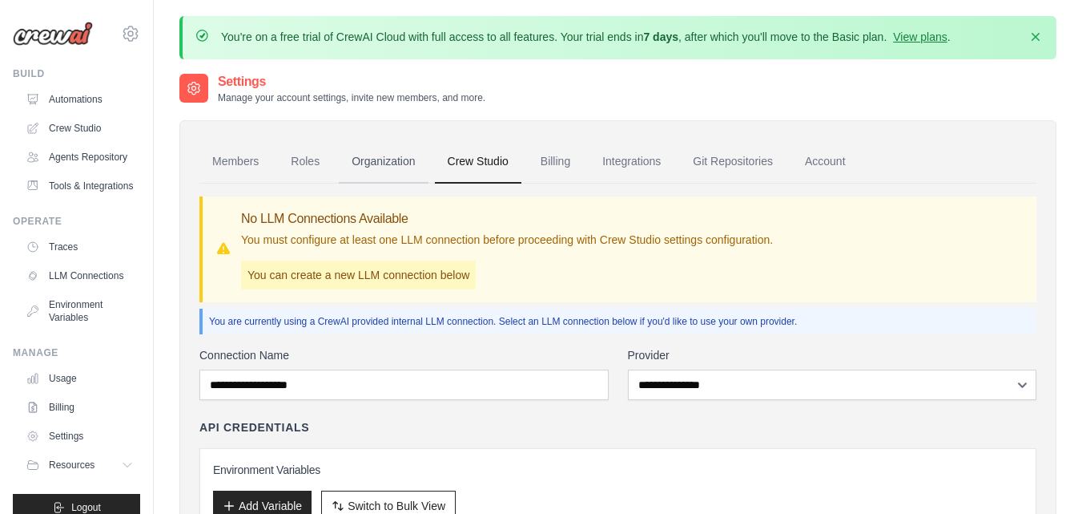
click at [372, 160] on link "Organization" at bounding box center [383, 161] width 89 height 43
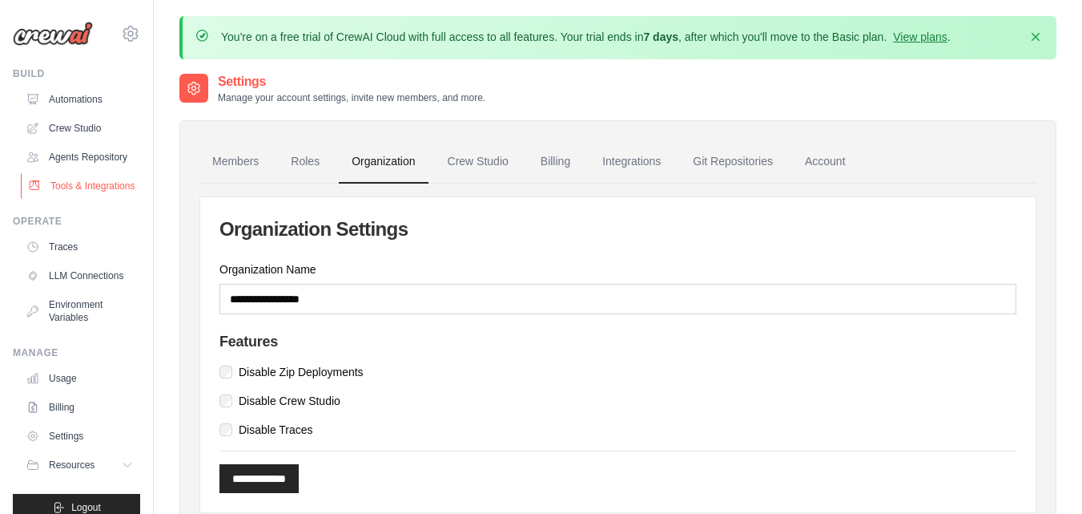
click at [93, 199] on link "Tools & Integrations" at bounding box center [81, 186] width 121 height 26
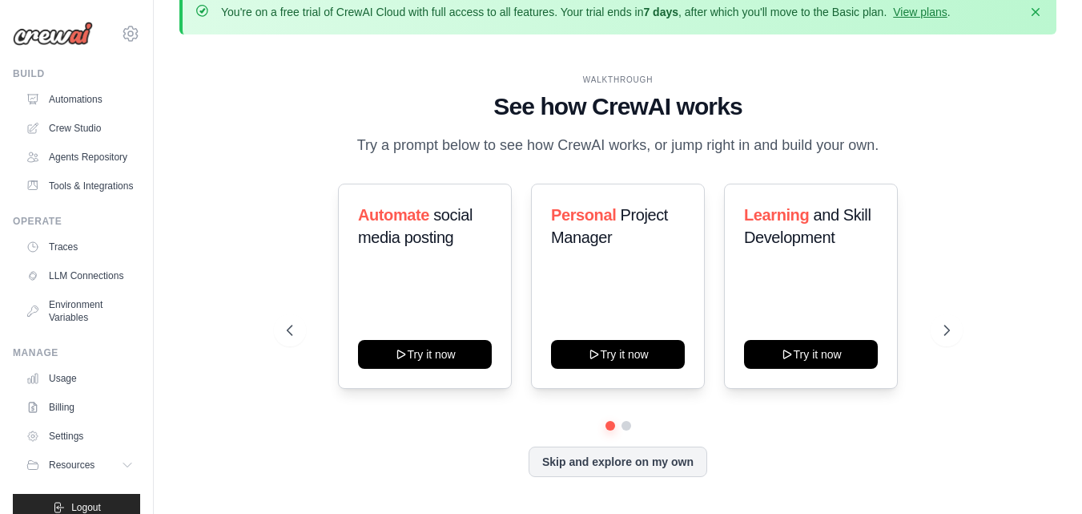
scroll to position [56, 0]
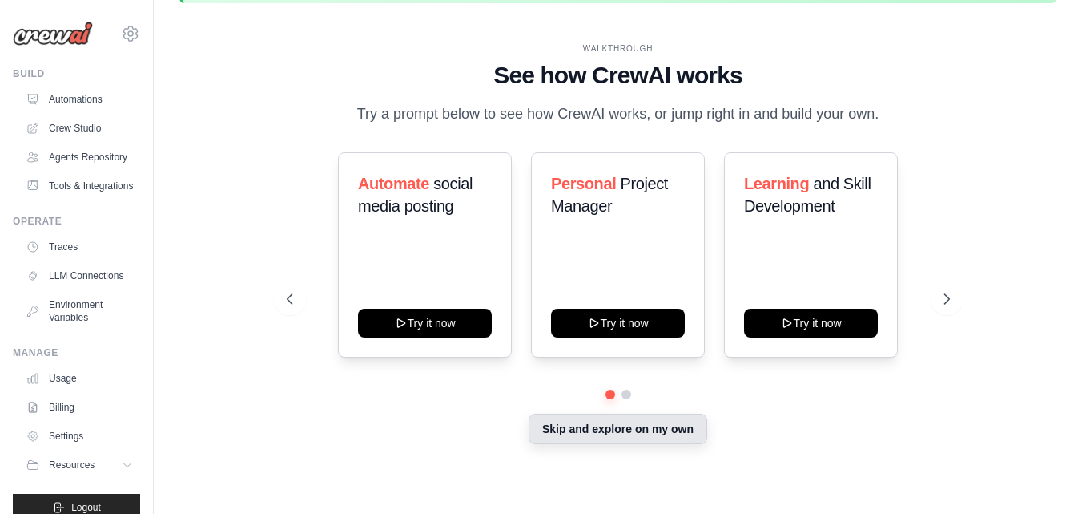
click at [637, 424] on button "Skip and explore on my own" at bounding box center [618, 428] width 179 height 30
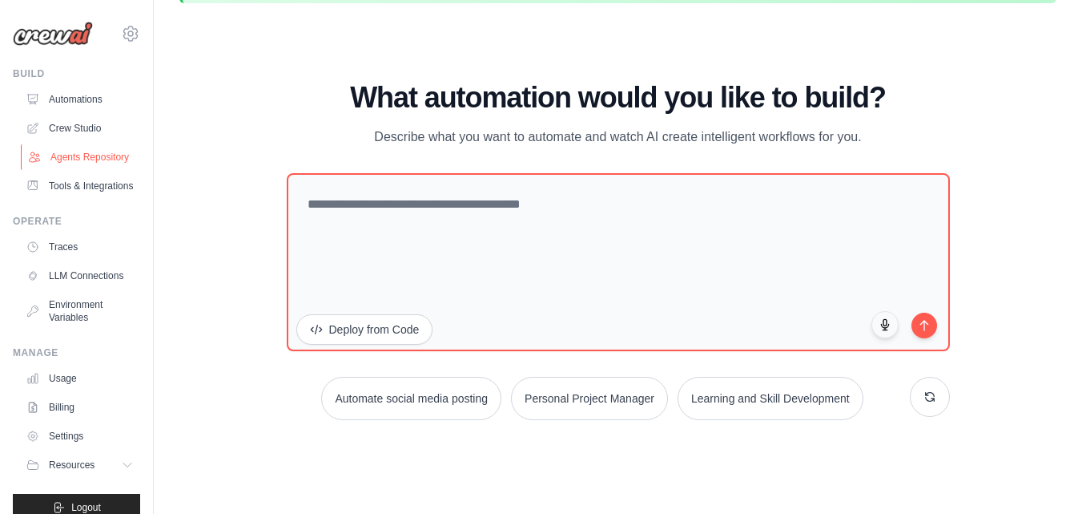
click at [64, 167] on link "Agents Repository" at bounding box center [81, 157] width 121 height 26
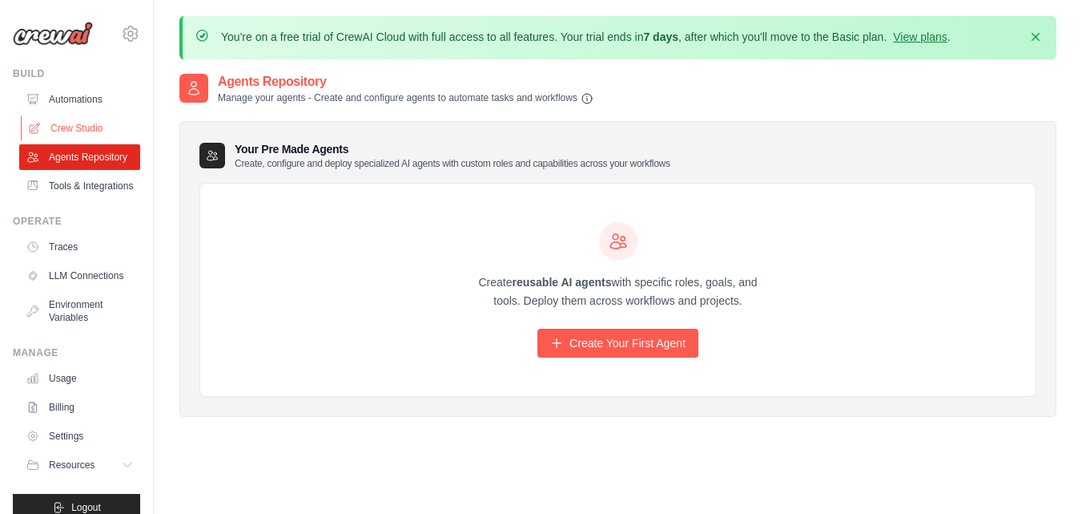
click at [77, 127] on link "Crew Studio" at bounding box center [81, 128] width 121 height 26
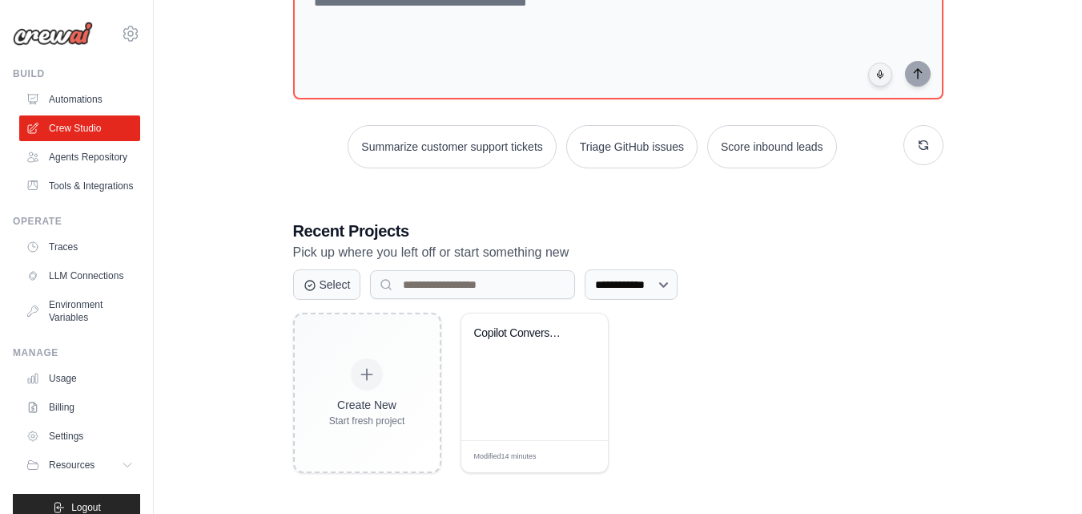
scroll to position [188, 0]
click at [537, 388] on div "Copilot Conversation Intelligence &..." at bounding box center [534, 375] width 147 height 127
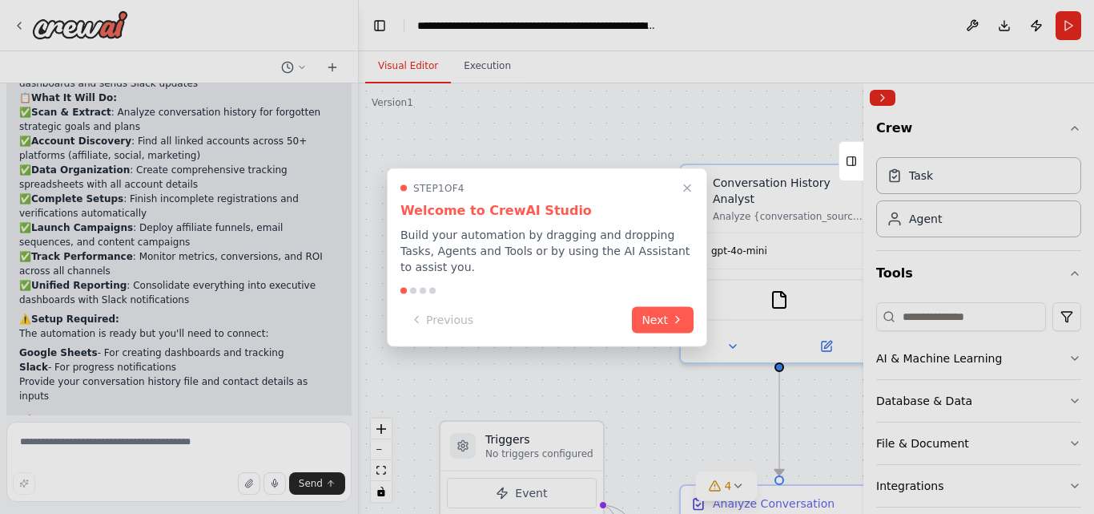
scroll to position [1957, 0]
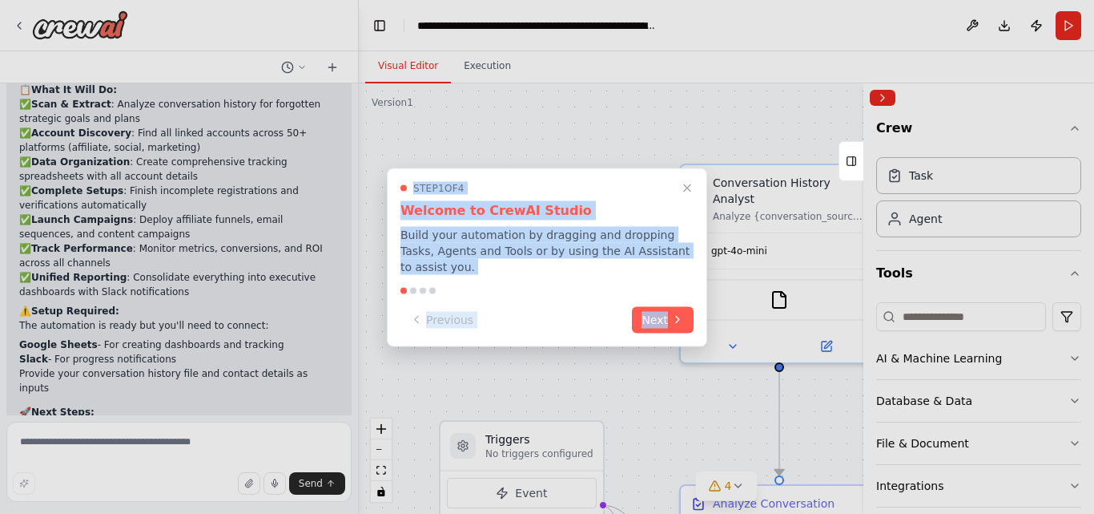
drag, startPoint x: 397, startPoint y: 192, endPoint x: 694, endPoint y: 314, distance: 321.2
click at [694, 314] on div "Step 1 of 4 Welcome to CrewAI Studio Build your automation by dragging and drop…" at bounding box center [547, 256] width 320 height 179
copy div "Step 1 of 4 Welcome to CrewAI Studio Build your automation by dragging and drop…"
click at [579, 152] on div at bounding box center [547, 257] width 1094 height 514
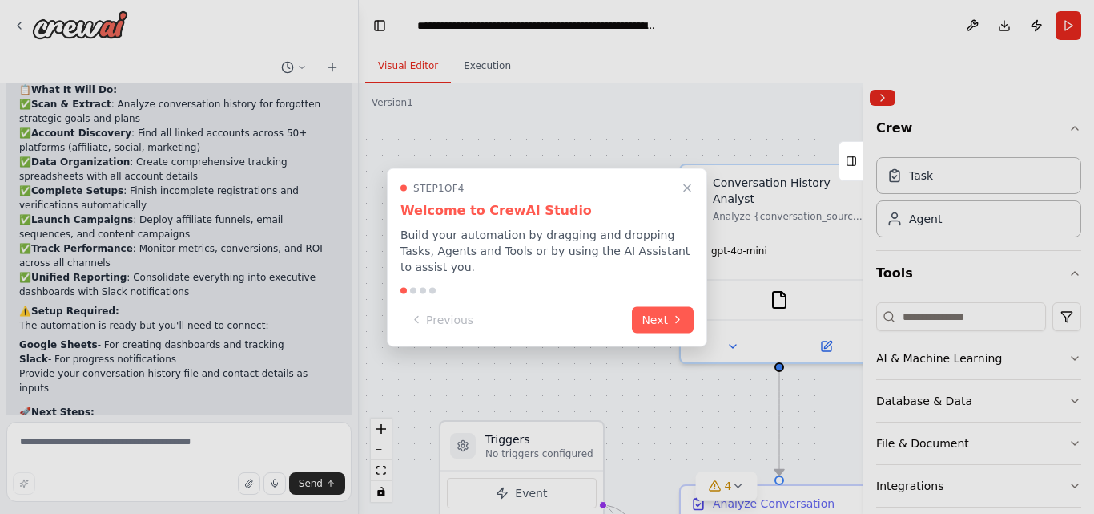
click at [170, 449] on div at bounding box center [547, 257] width 1094 height 514
click at [664, 304] on button "Next" at bounding box center [663, 317] width 62 height 26
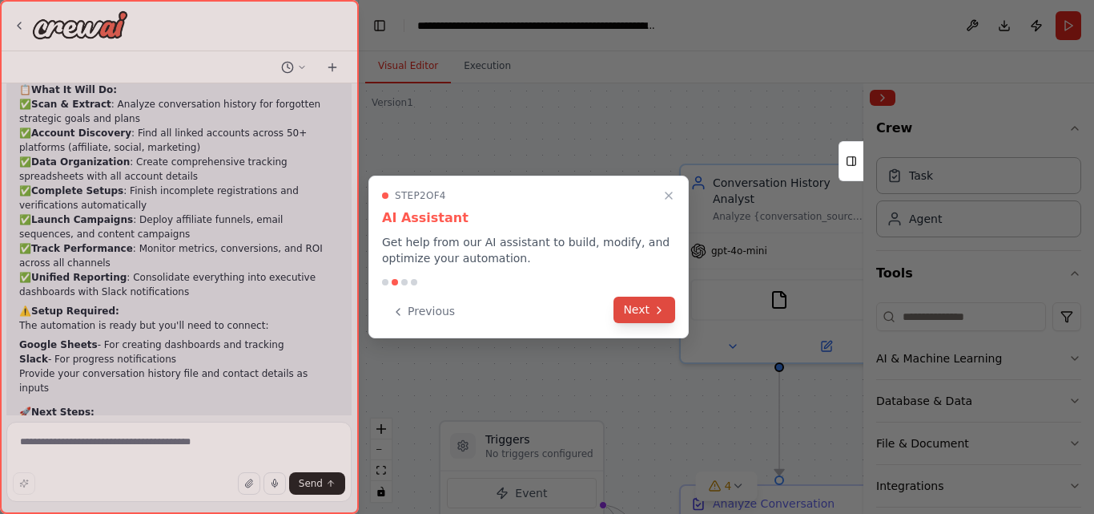
click at [636, 312] on button "Next" at bounding box center [645, 309] width 62 height 26
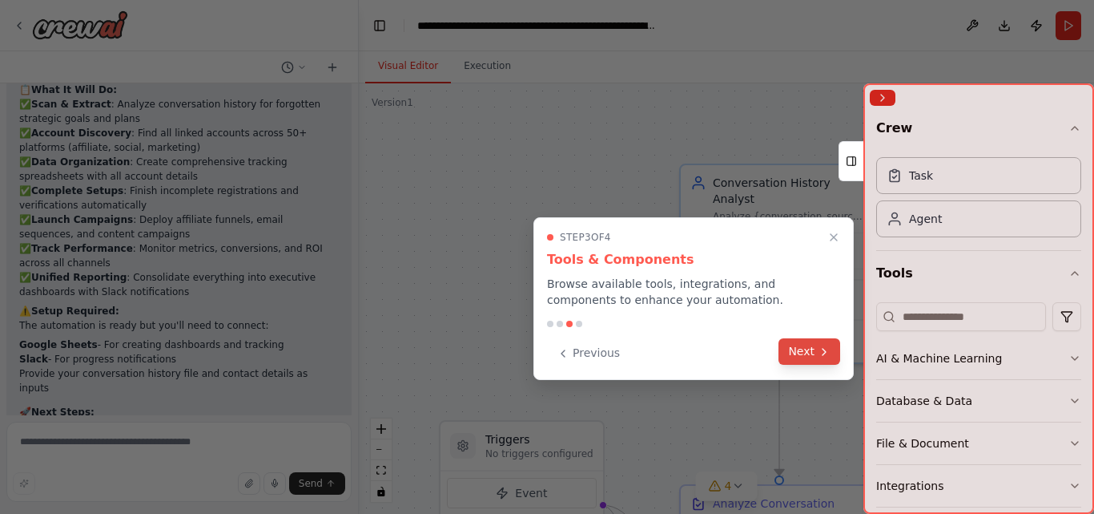
click at [803, 351] on button "Next" at bounding box center [810, 351] width 62 height 26
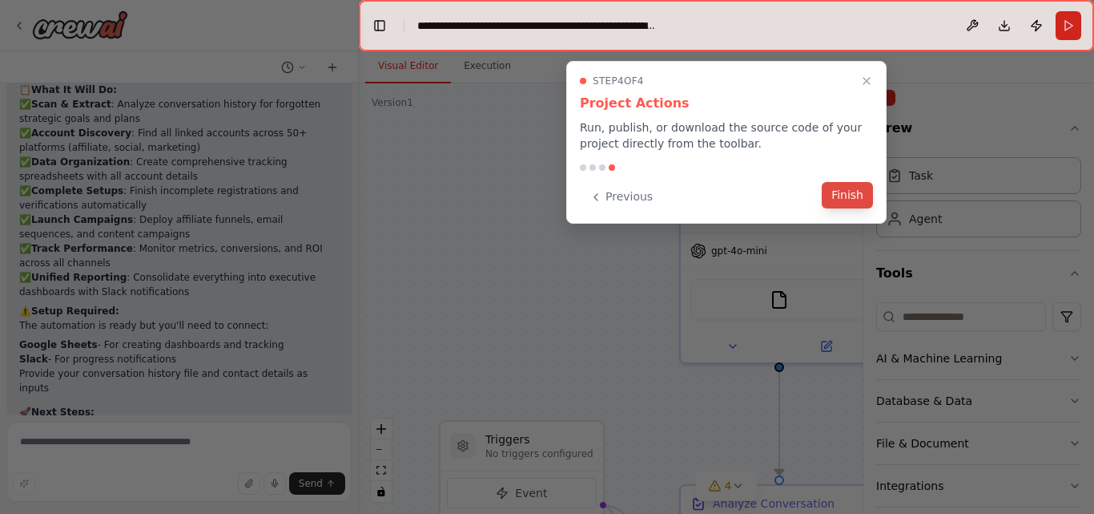
click at [845, 193] on button "Finish" at bounding box center [847, 195] width 51 height 26
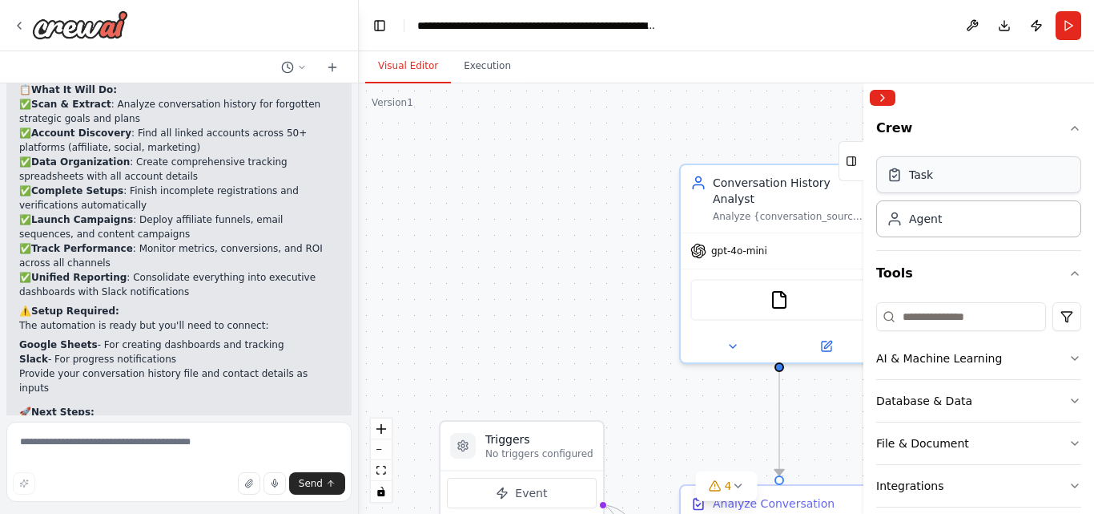
click at [959, 183] on div "Task" at bounding box center [978, 174] width 205 height 37
click at [888, 126] on button "Crew" at bounding box center [978, 131] width 205 height 38
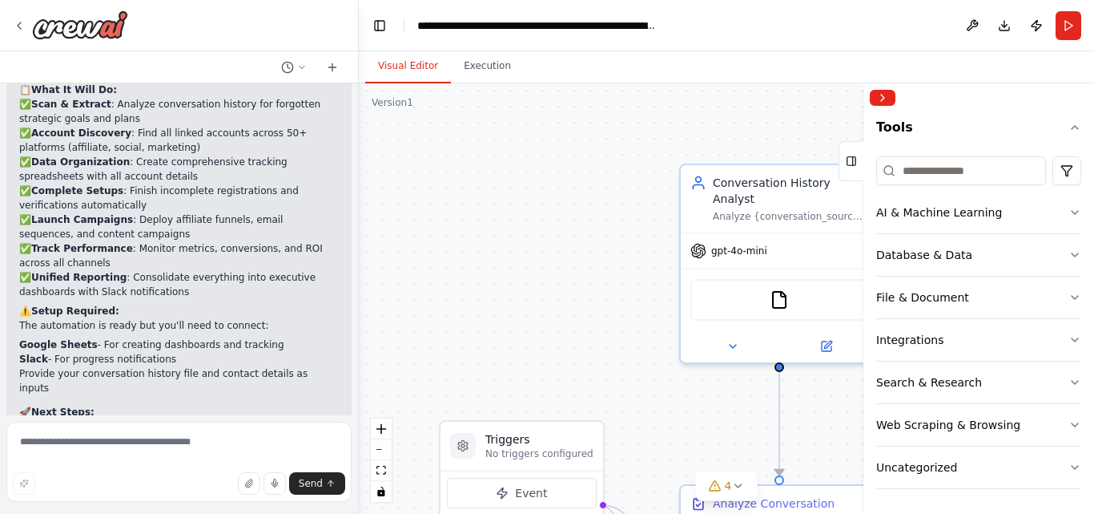
scroll to position [47, 0]
click at [1005, 31] on button "Download" at bounding box center [1005, 25] width 26 height 29
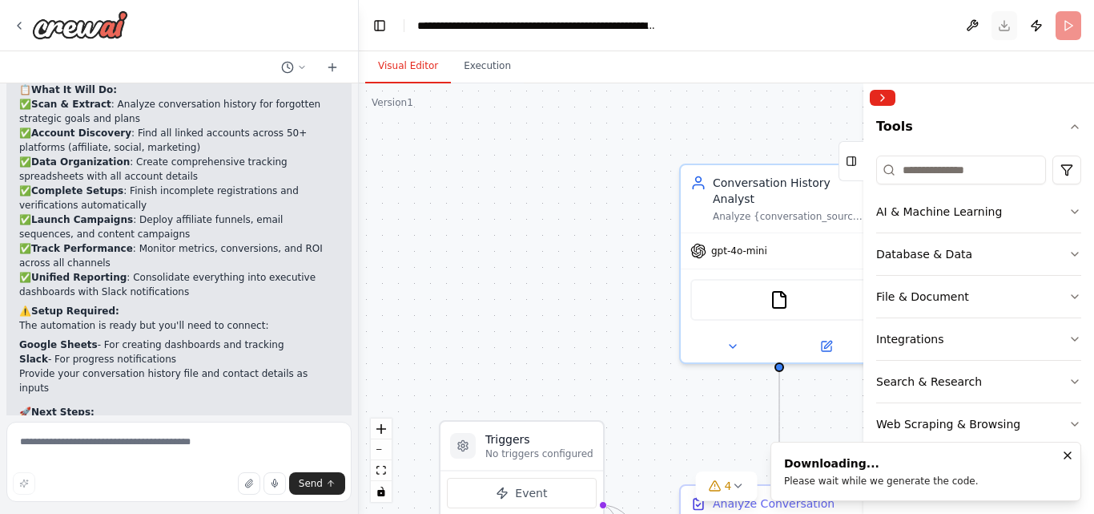
click at [1005, 31] on header "**********" at bounding box center [726, 25] width 735 height 51
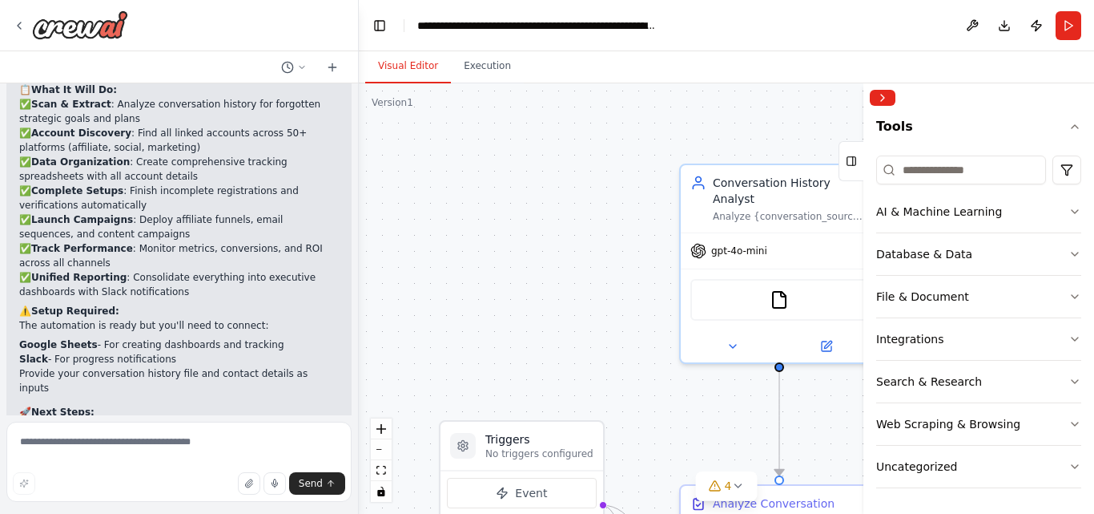
drag, startPoint x: 1037, startPoint y: 22, endPoint x: 629, endPoint y: 115, distance: 419.0
click at [629, 115] on div ".deletable-edge-delete-btn { width: 20px; height: 20px; border: 0px solid #ffff…" at bounding box center [726, 298] width 735 height 430
click at [379, 21] on button "Toggle Left Sidebar" at bounding box center [380, 25] width 22 height 22
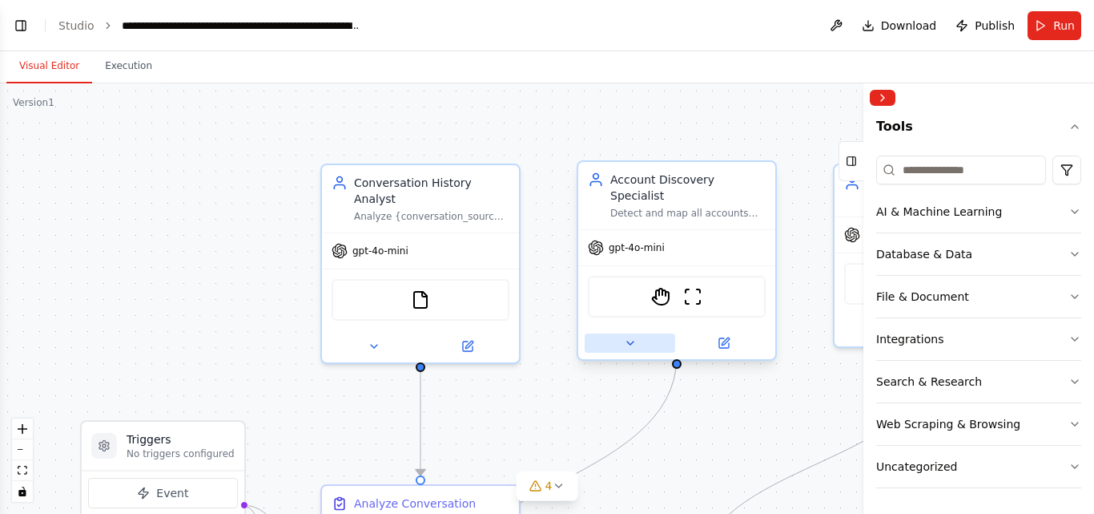
click at [638, 333] on button at bounding box center [630, 342] width 91 height 19
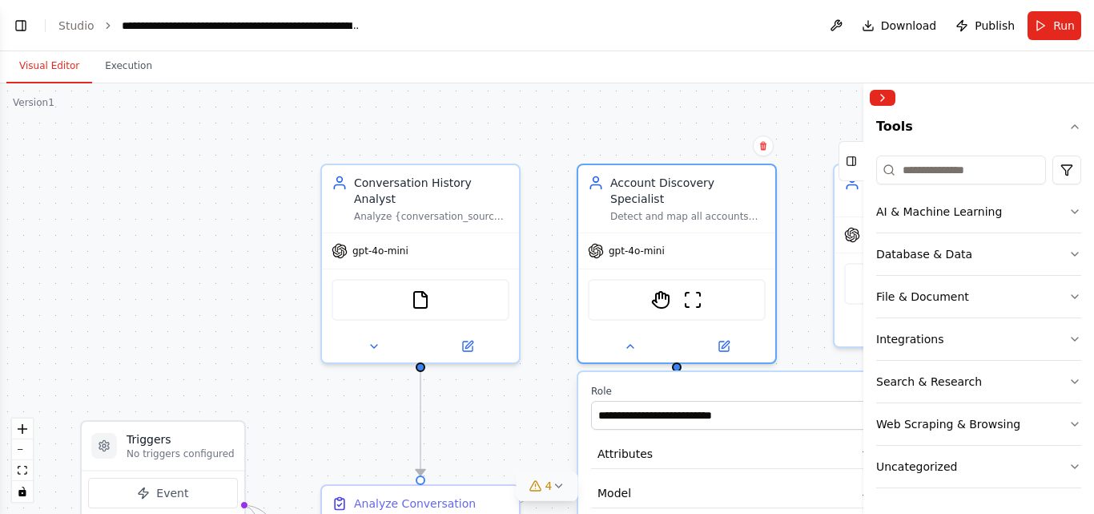
click at [546, 489] on span "4" at bounding box center [549, 485] width 7 height 16
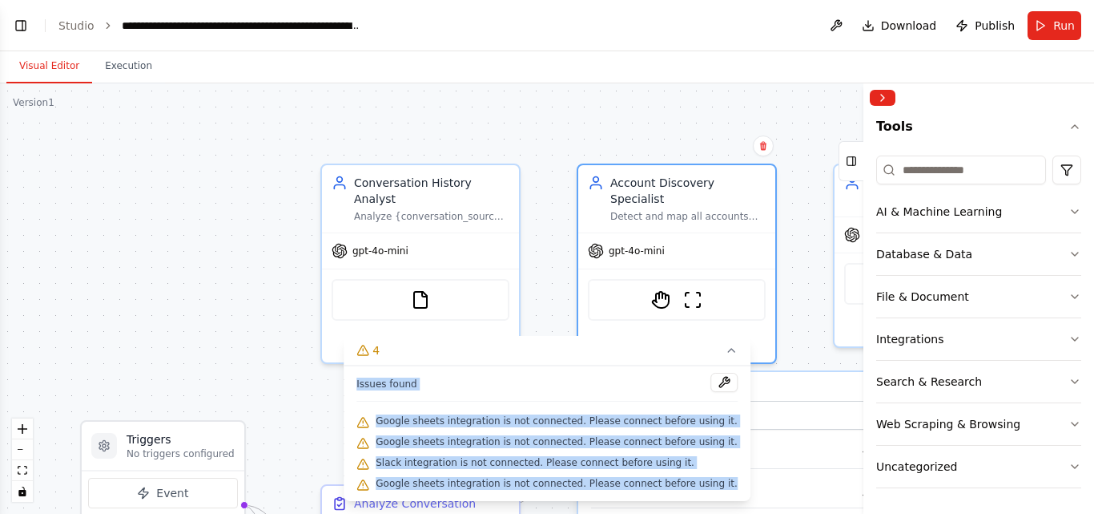
drag, startPoint x: 375, startPoint y: 369, endPoint x: 718, endPoint y: 475, distance: 358.8
click at [718, 475] on div "Issues found Google sheets integration is not connected. Please connect before …" at bounding box center [547, 432] width 407 height 135
copy div "Issues found Google sheets integration is not connected. Please connect before …"
click at [12, 27] on button "Toggle Left Sidebar" at bounding box center [21, 25] width 22 height 22
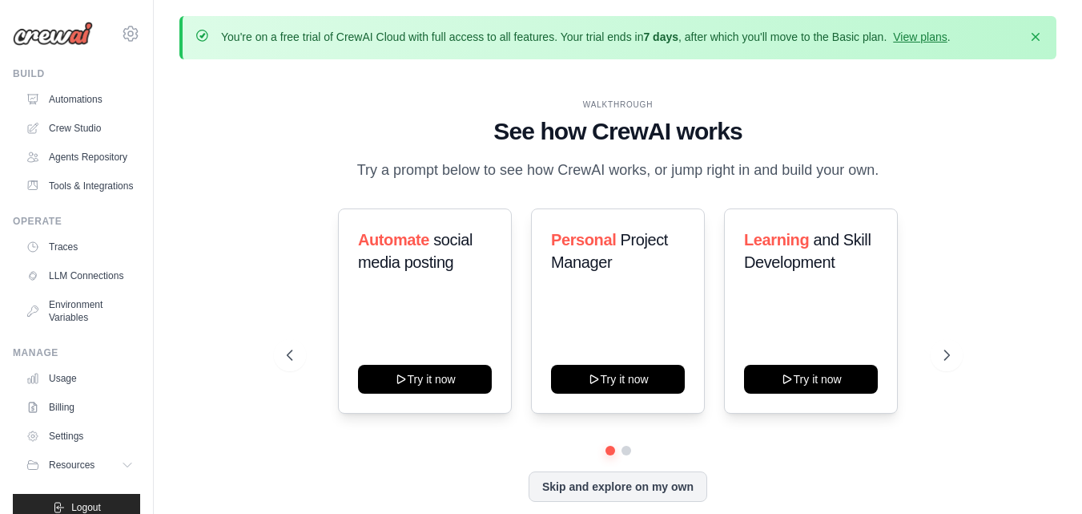
click at [55, 199] on link "Tools & Integrations" at bounding box center [79, 186] width 121 height 26
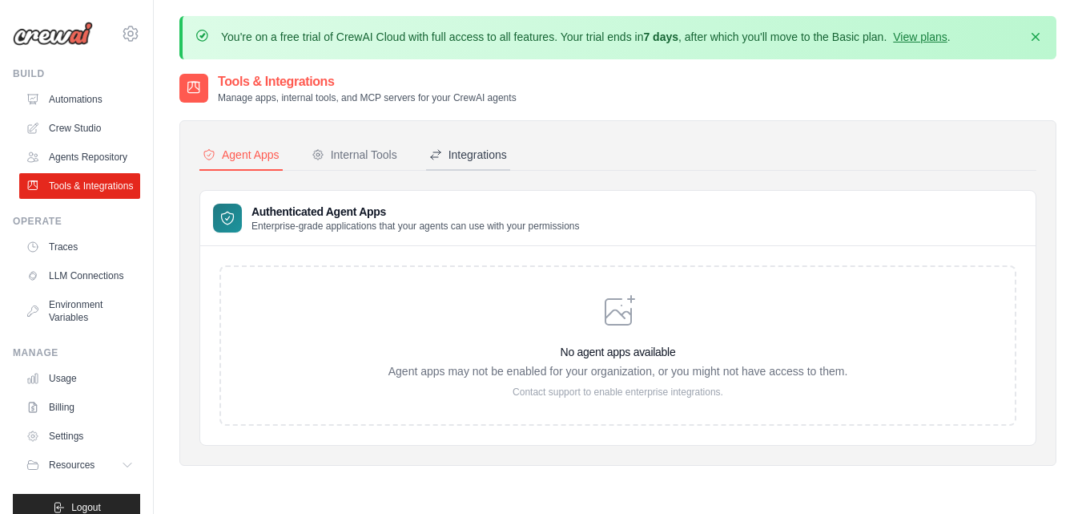
click at [461, 151] on div "Integrations" at bounding box center [468, 155] width 78 height 16
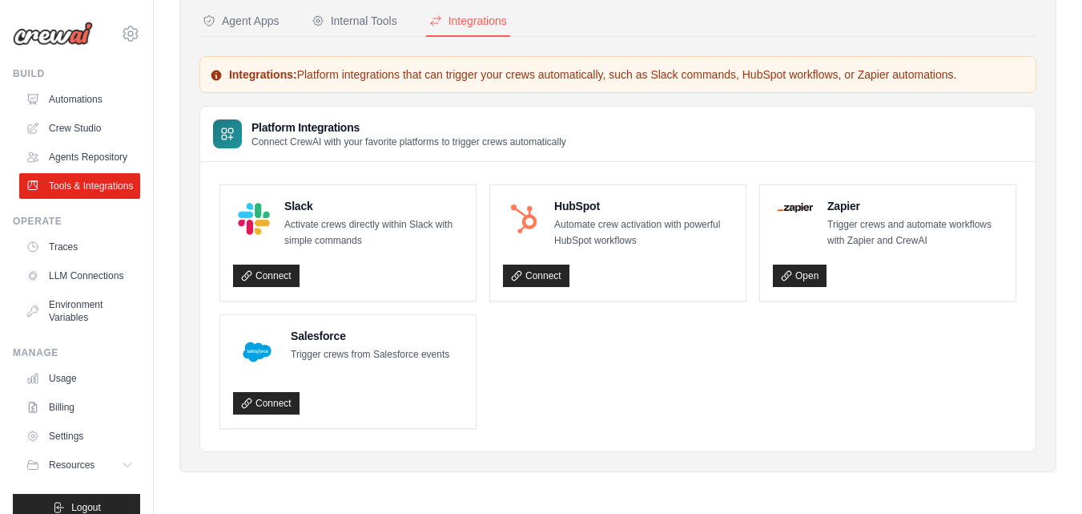
scroll to position [60, 0]
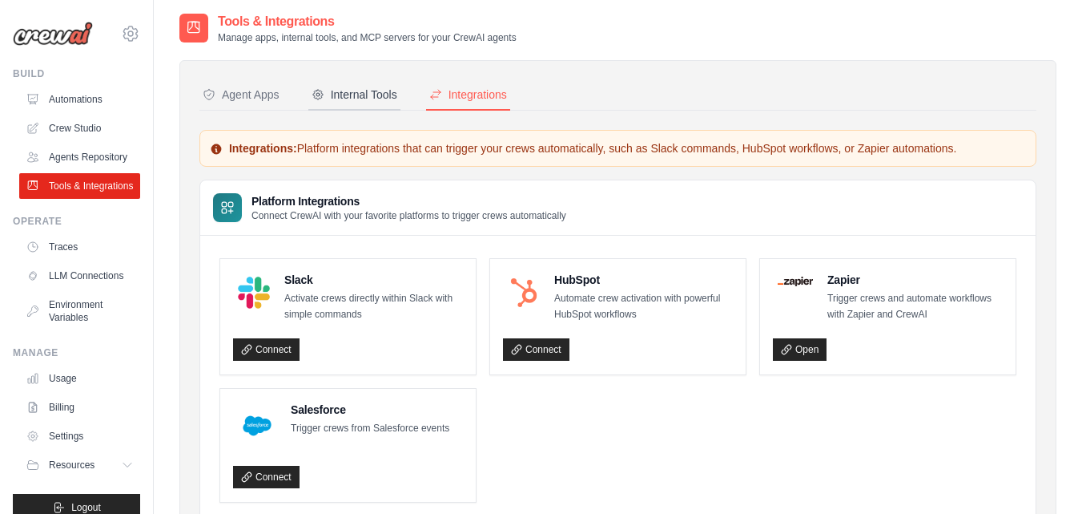
click at [360, 92] on div "Internal Tools" at bounding box center [355, 95] width 86 height 16
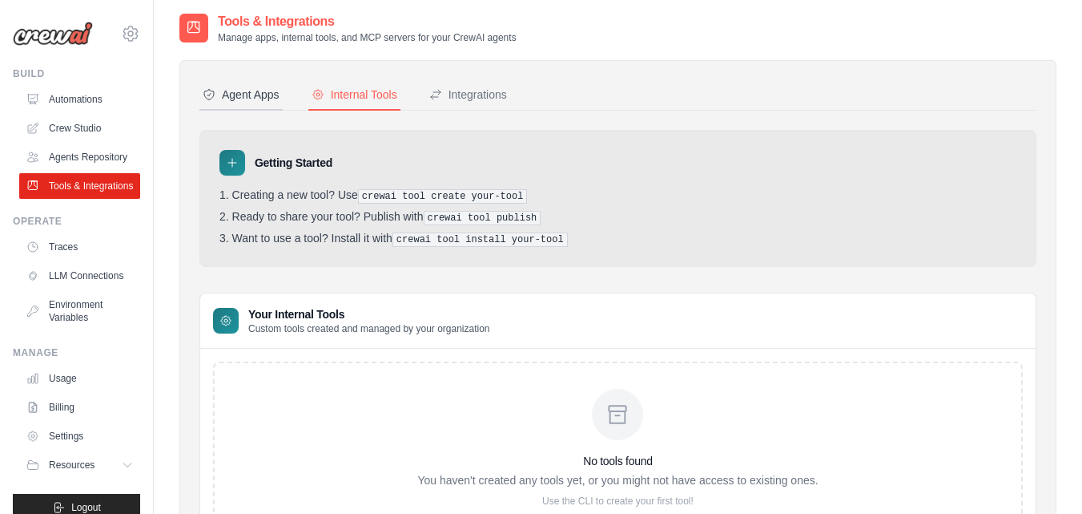
click at [235, 98] on div "Agent Apps" at bounding box center [241, 95] width 77 height 16
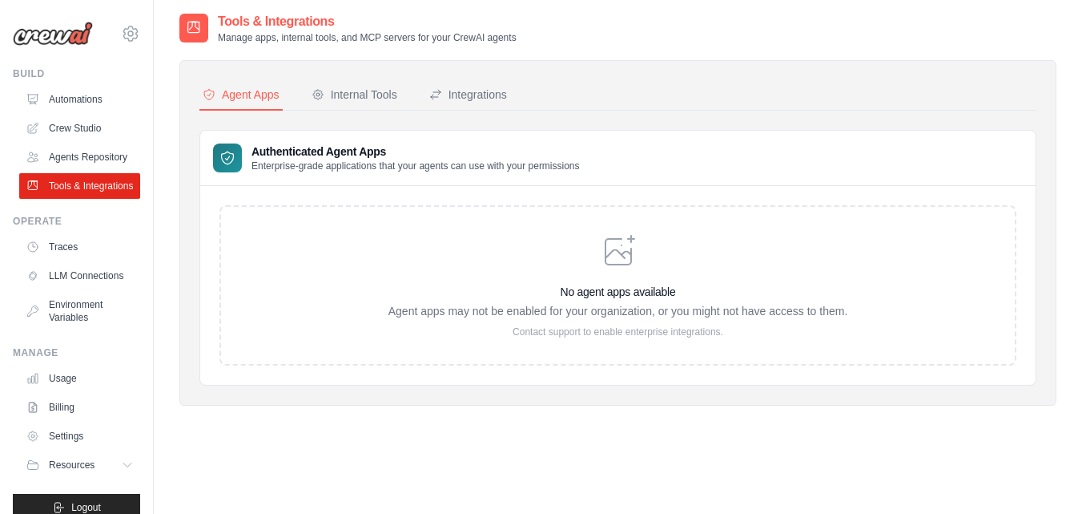
click at [280, 151] on h3 "Authenticated Agent Apps" at bounding box center [416, 151] width 328 height 16
click at [272, 158] on h3 "Authenticated Agent Apps" at bounding box center [416, 151] width 328 height 16
click at [277, 147] on h3 "Authenticated Agent Apps" at bounding box center [416, 151] width 328 height 16
click at [441, 315] on p "Agent apps may not be enabled for your organization, or you might not have acce…" at bounding box center [619, 311] width 460 height 16
